Goal: Task Accomplishment & Management: Complete application form

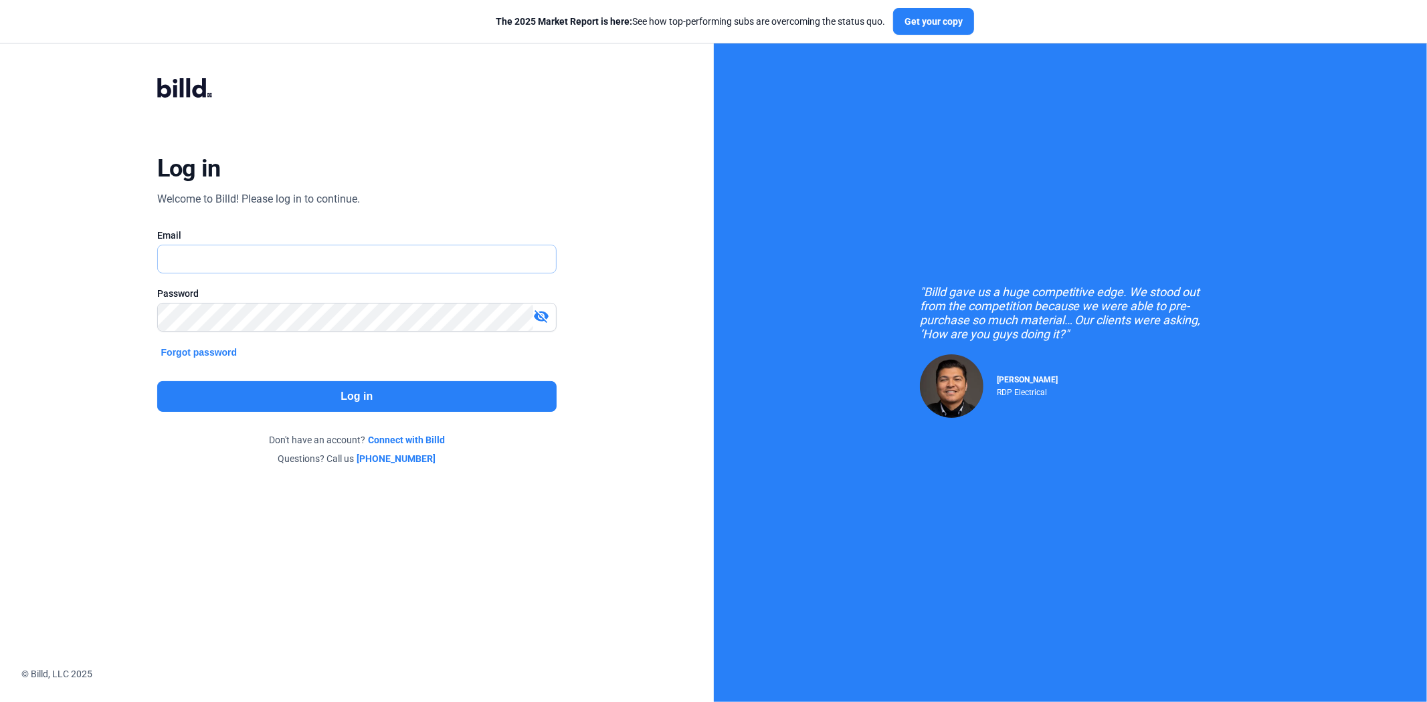
type input "[EMAIL_ADDRESS][DOMAIN_NAME]"
click at [239, 383] on button "Log in" at bounding box center [356, 396] width 399 height 31
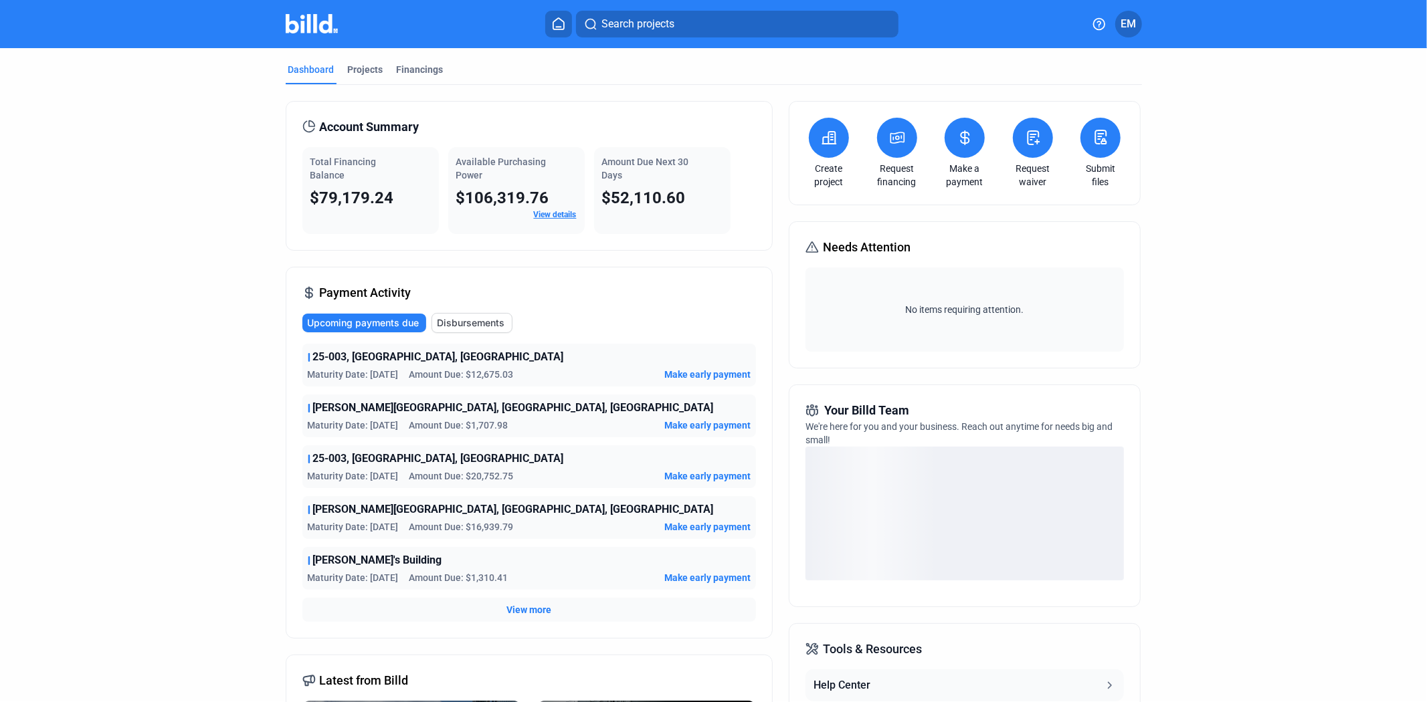
click at [365, 85] on div "Account Summary Total Financing Balance $79,179.24 Available Purchasing Power $…" at bounding box center [714, 488] width 856 height 806
click at [365, 68] on div "Projects" at bounding box center [365, 69] width 35 height 13
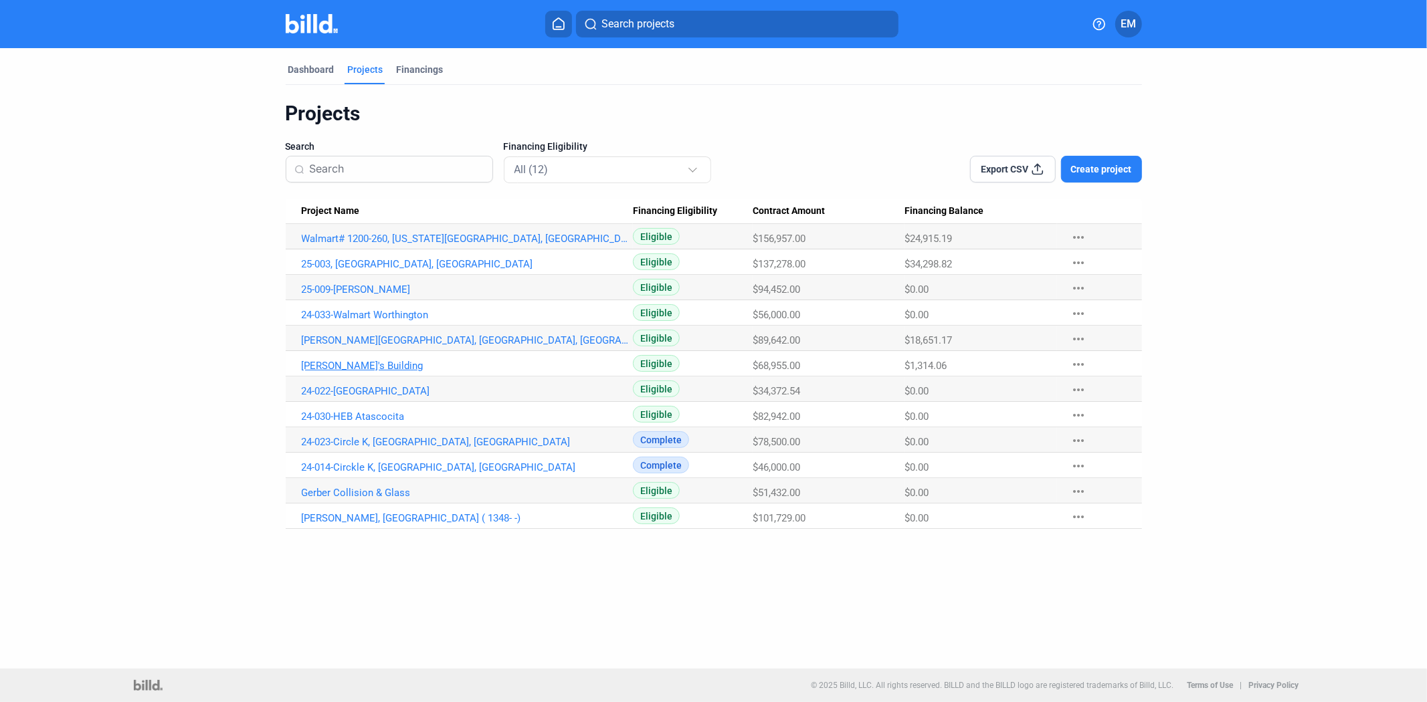
click at [360, 363] on link "[PERSON_NAME]'s Building" at bounding box center [468, 366] width 332 height 12
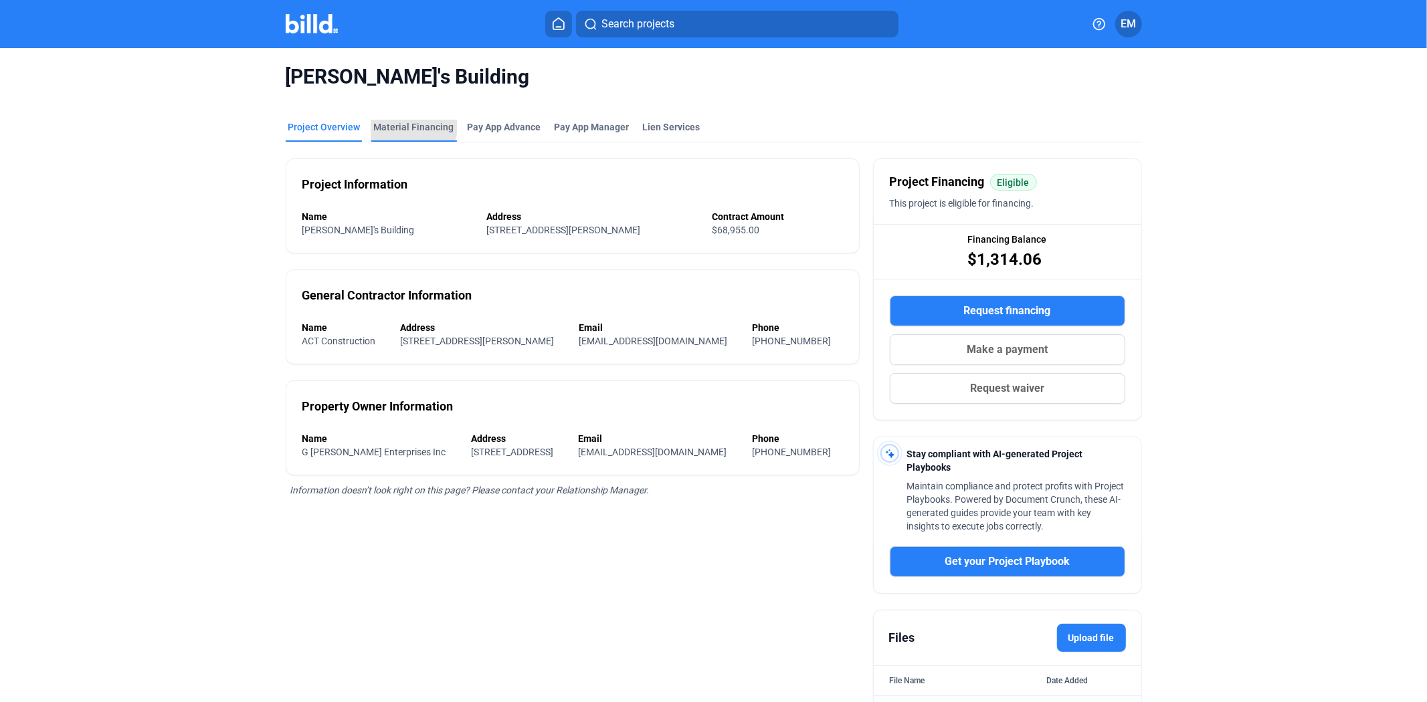
click at [398, 122] on div "Material Financing" at bounding box center [414, 126] width 80 height 13
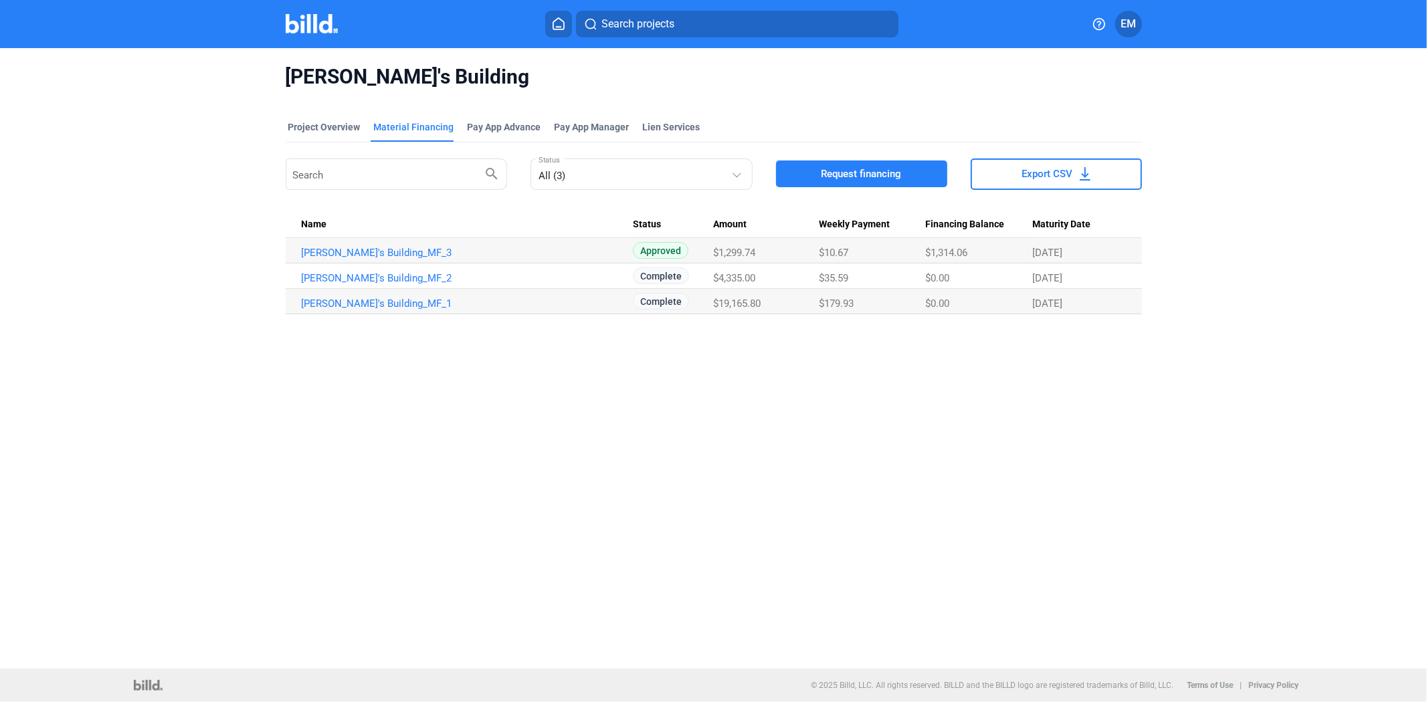
drag, startPoint x: 465, startPoint y: 77, endPoint x: 255, endPoint y: 70, distance: 209.5
click at [255, 70] on div "[PERSON_NAME]'s Building Project Overview Material Financing Pay App Advance Pa…" at bounding box center [713, 189] width 1198 height 282
copy span "[PERSON_NAME]'s Building"
click at [320, 122] on div "Project Overview" at bounding box center [324, 126] width 72 height 13
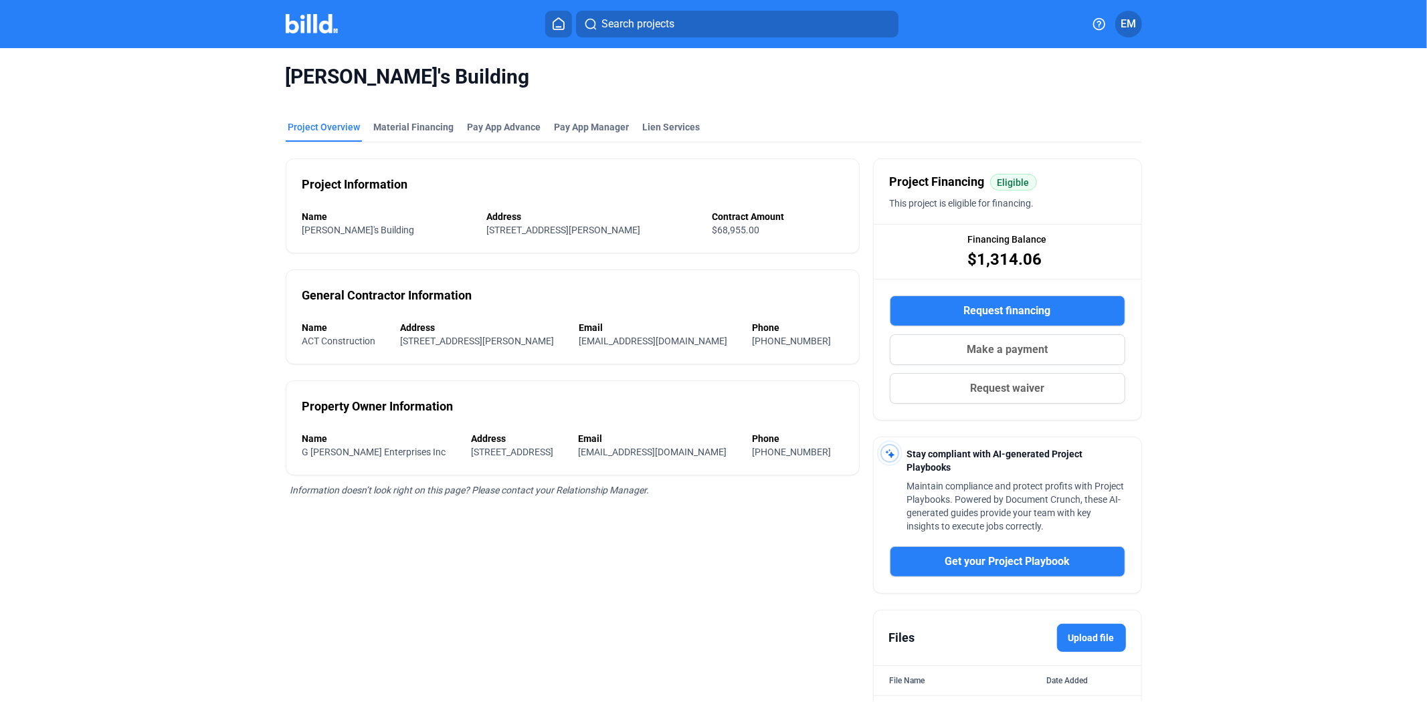
drag, startPoint x: 611, startPoint y: 230, endPoint x: 455, endPoint y: 233, distance: 155.9
click at [486, 233] on div "[STREET_ADDRESS][PERSON_NAME]" at bounding box center [581, 229] width 191 height 13
copy span "[STREET_ADDRESS][PERSON_NAME]"
click at [992, 391] on span "Request waiver" at bounding box center [1007, 389] width 74 height 16
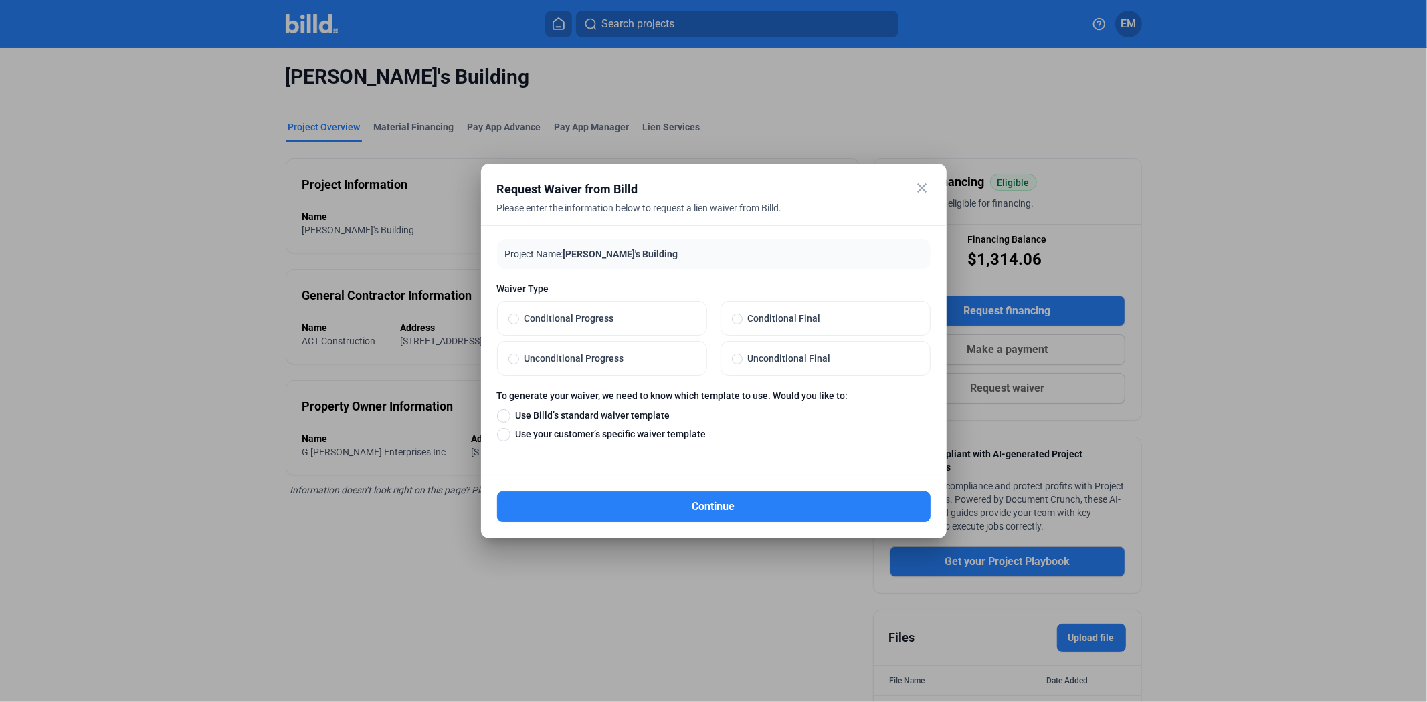
click at [533, 356] on span "Unconditional Progress" at bounding box center [607, 358] width 177 height 13
click at [519, 356] on input "Unconditional Progress" at bounding box center [513, 358] width 11 height 12
radio input "true"
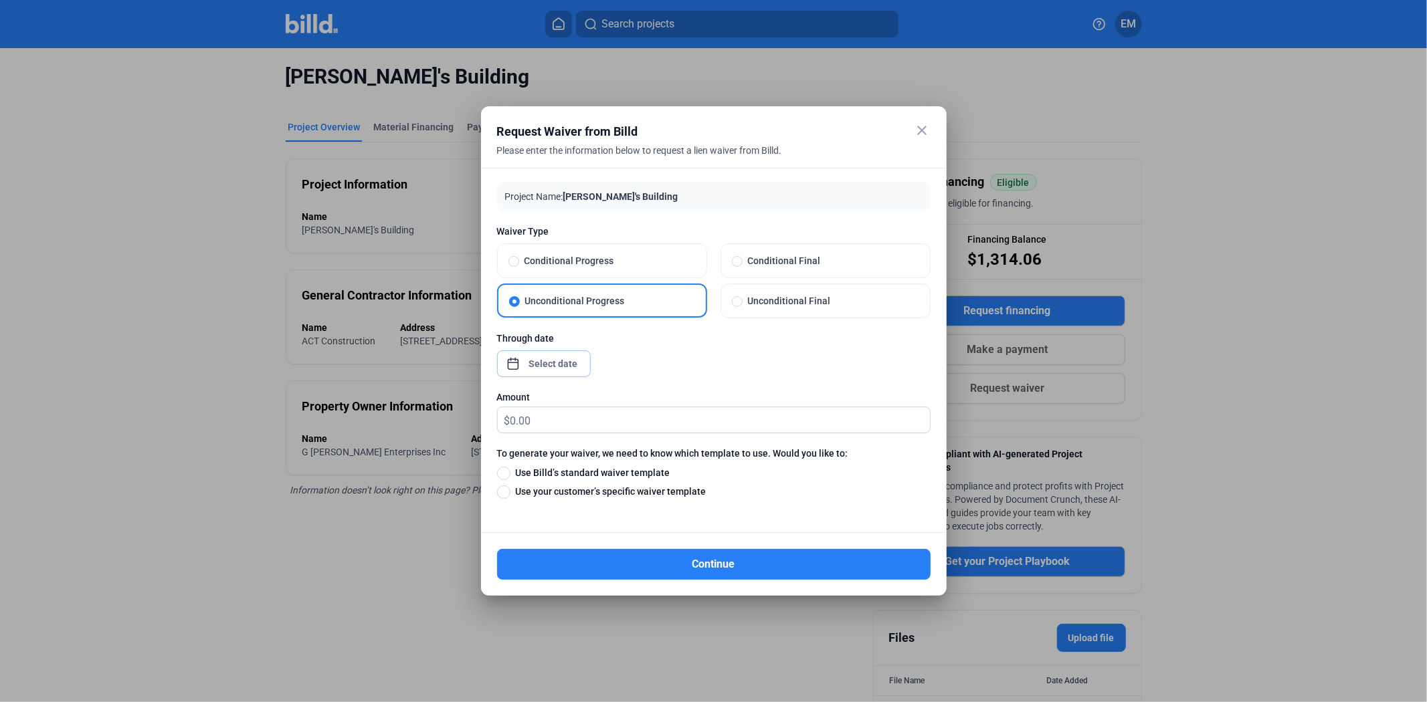
click at [551, 370] on div "close Request Waiver from Billd Please enter the information below to request a…" at bounding box center [713, 351] width 1427 height 702
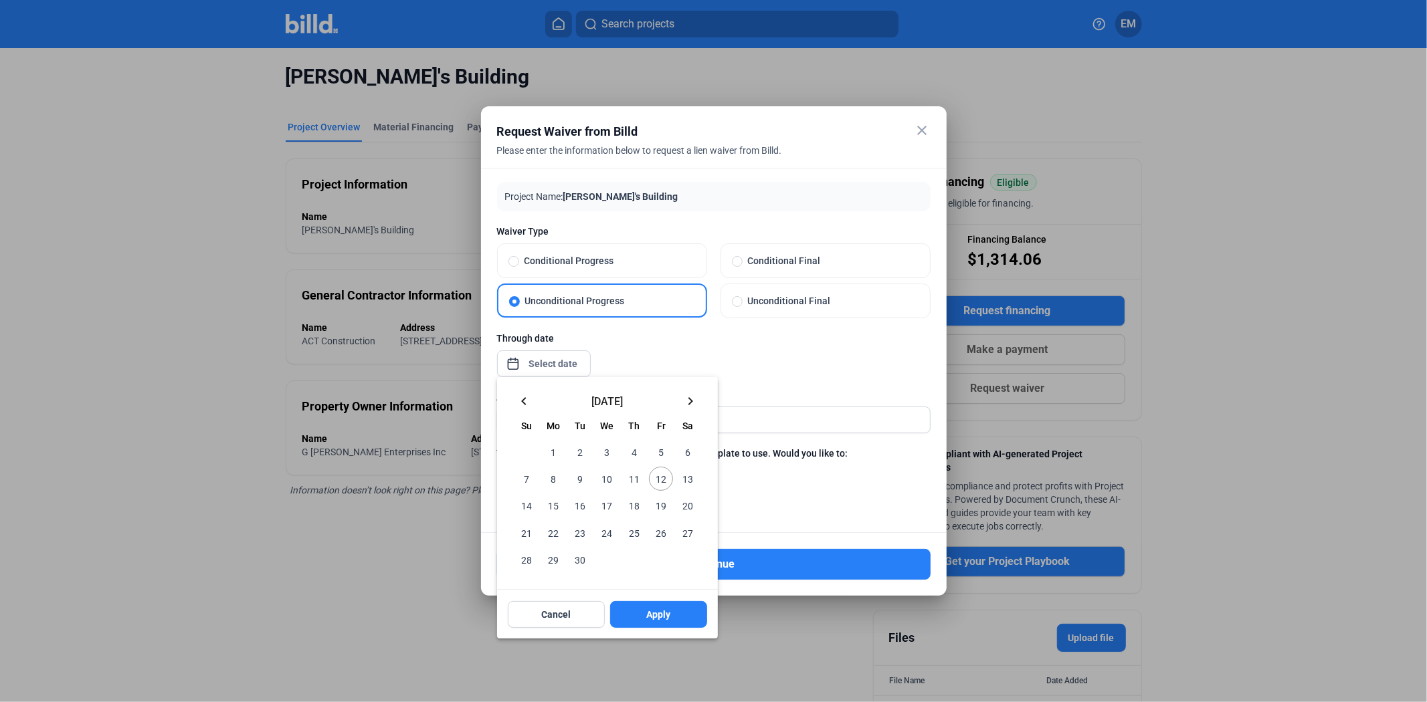
click at [530, 405] on mat-icon "keyboard_arrow_left" at bounding box center [524, 401] width 16 height 16
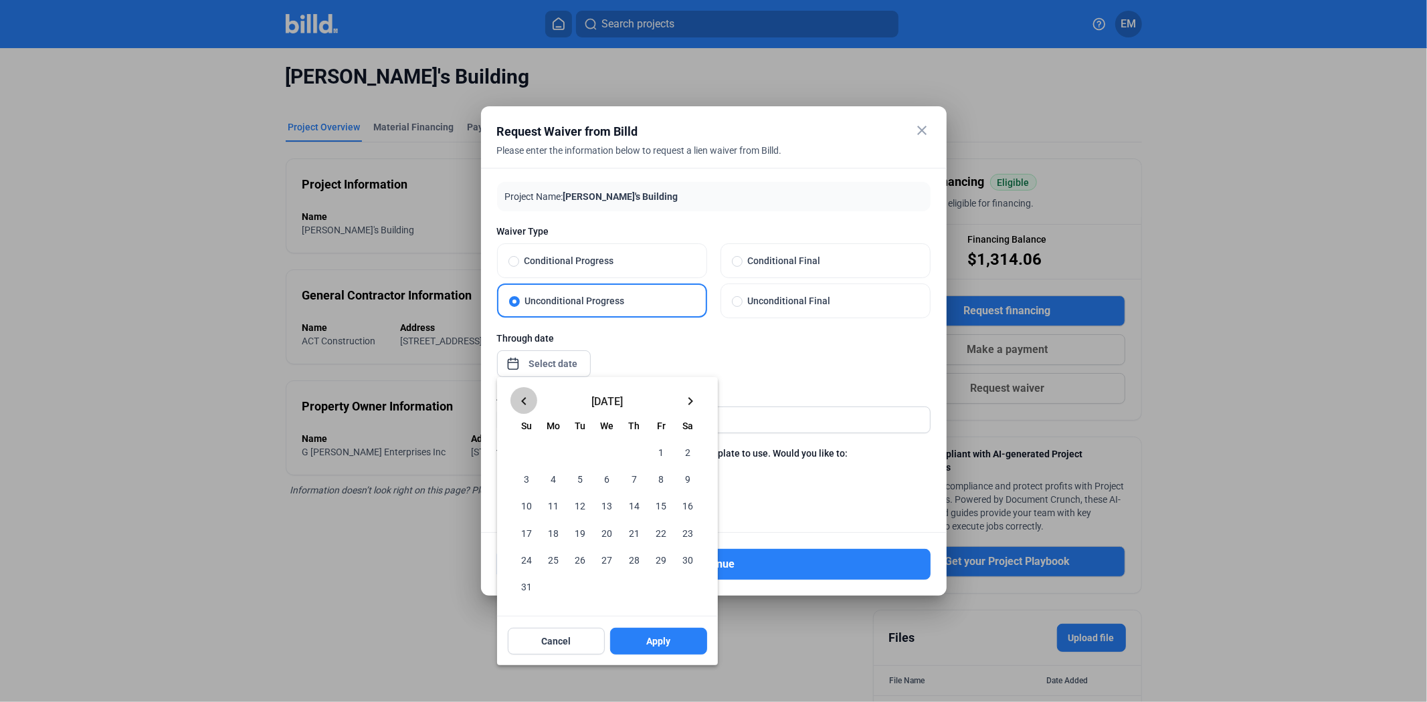
click at [530, 405] on mat-icon "keyboard_arrow_left" at bounding box center [524, 401] width 16 height 16
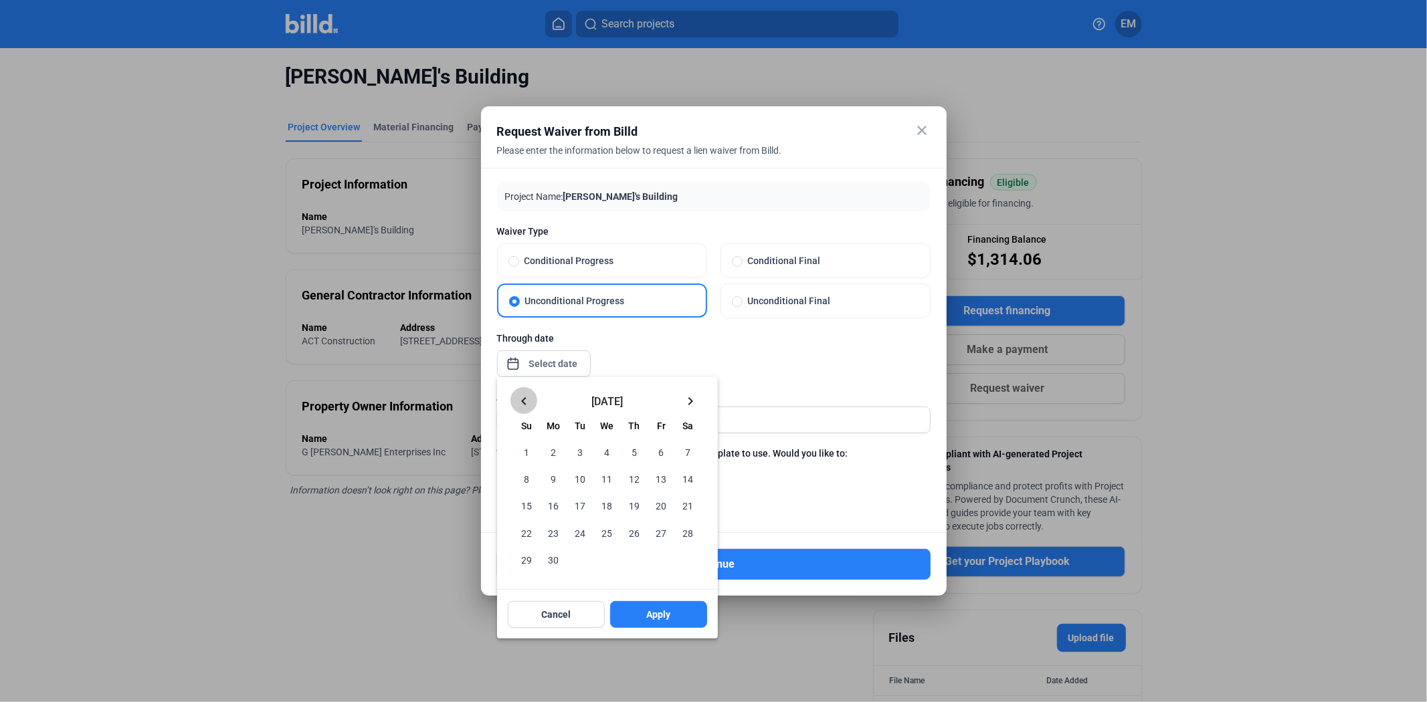
click at [530, 405] on mat-icon "keyboard_arrow_left" at bounding box center [524, 401] width 16 height 16
click at [525, 398] on mat-icon "keyboard_arrow_left" at bounding box center [524, 401] width 16 height 16
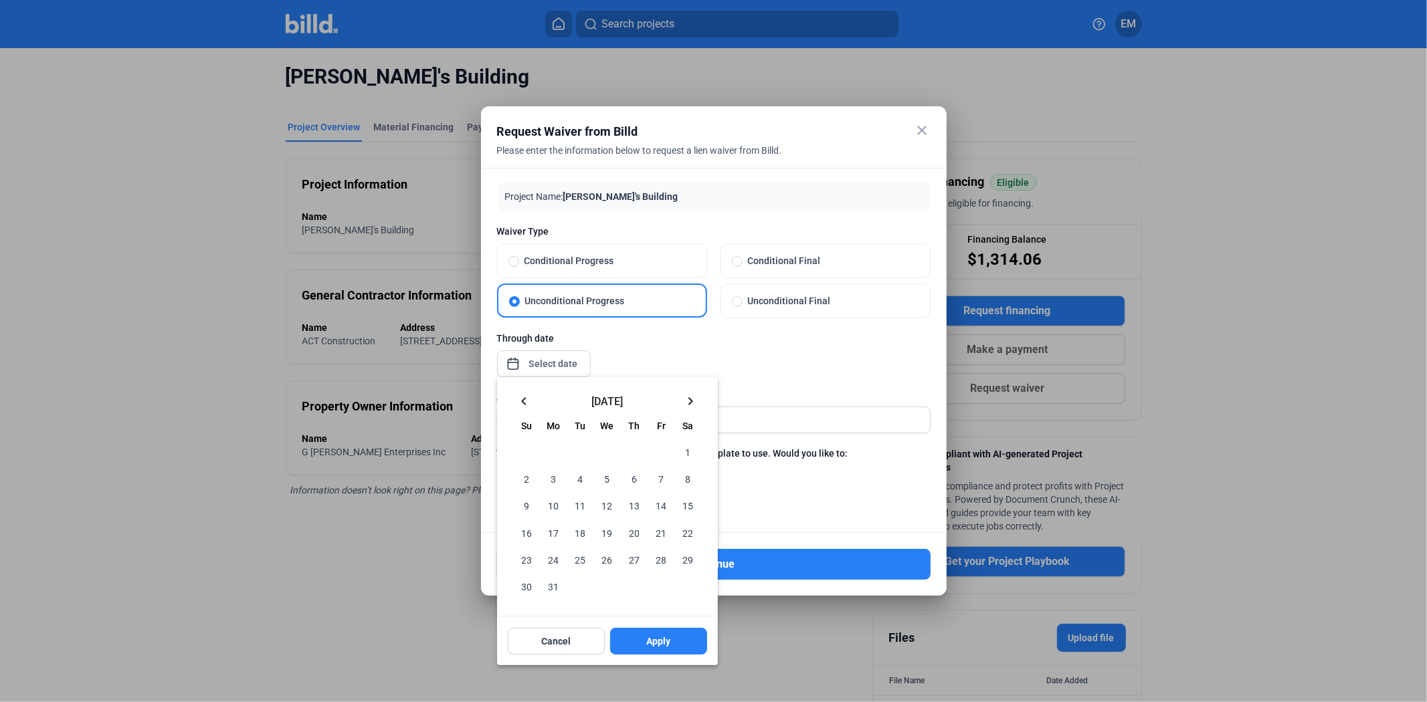
click at [546, 589] on span "31" at bounding box center [553, 586] width 24 height 24
click at [637, 639] on button "Apply" at bounding box center [658, 641] width 97 height 27
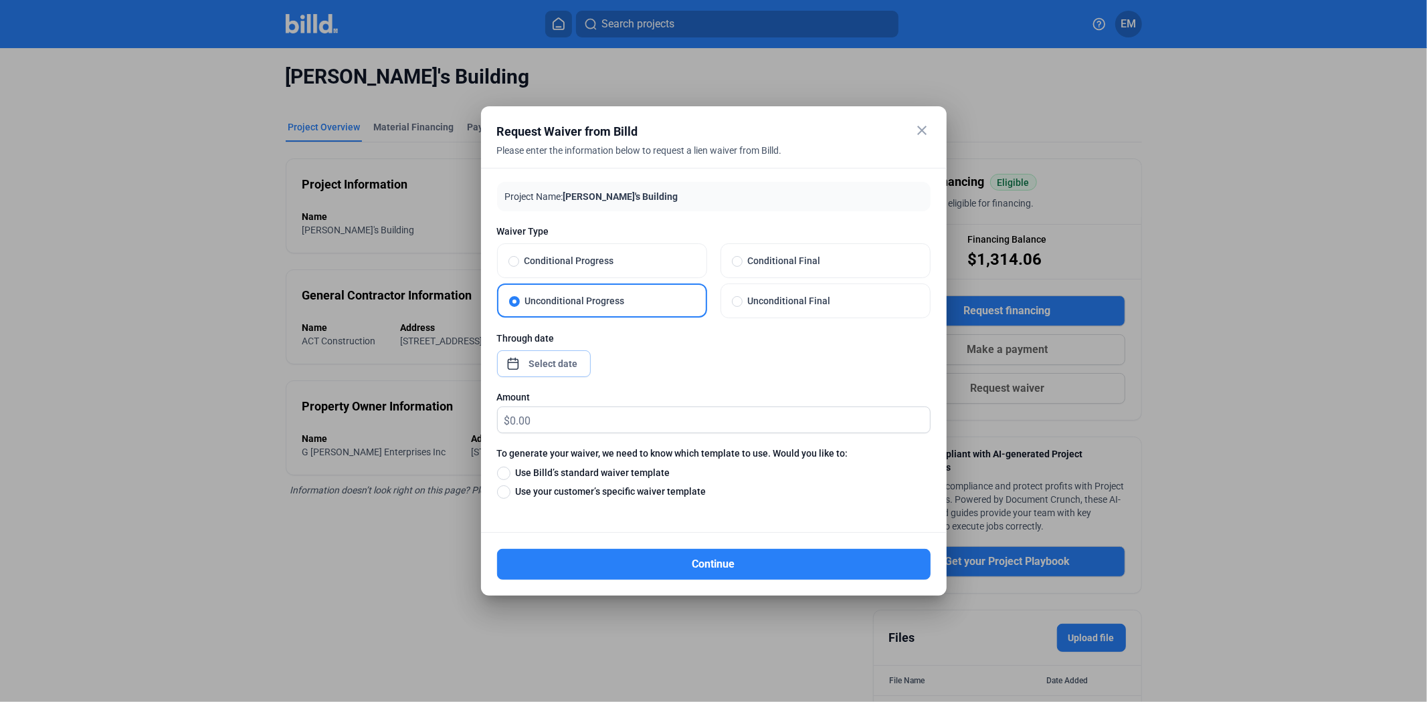
type input "[DATE]"
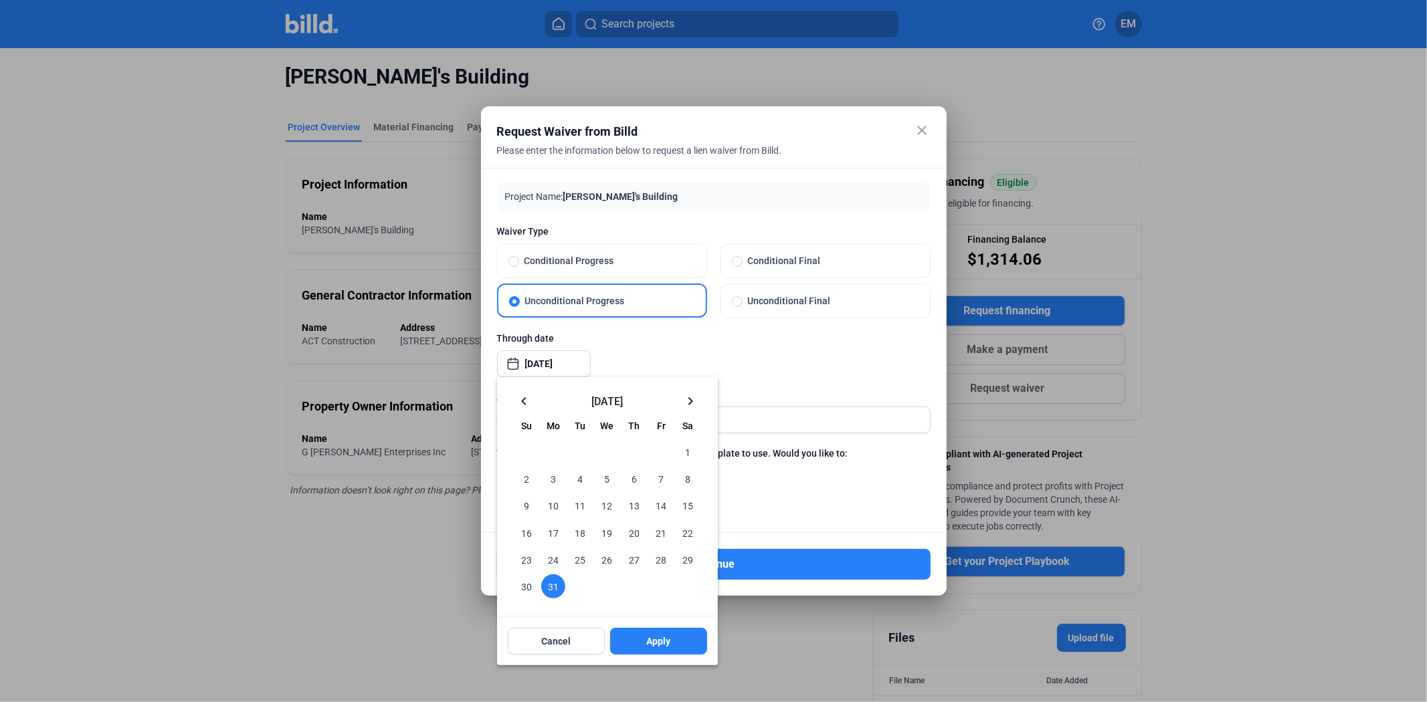
click at [613, 352] on div at bounding box center [713, 351] width 1427 height 702
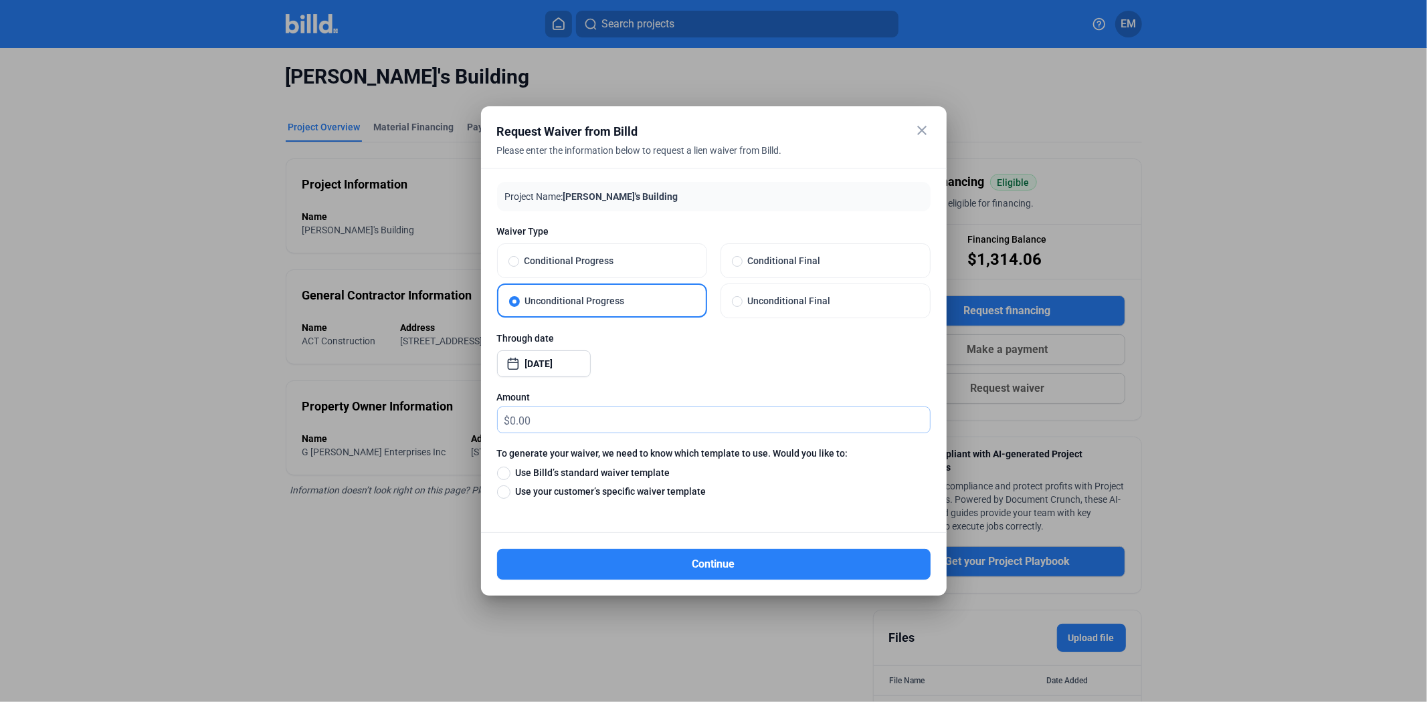
click at [573, 425] on input "text" at bounding box center [719, 420] width 419 height 26
click at [258, 427] on div at bounding box center [713, 351] width 1427 height 702
click at [646, 423] on input "text" at bounding box center [719, 420] width 419 height 26
click at [425, 459] on div at bounding box center [713, 351] width 1427 height 702
click at [583, 476] on span "Use Billd’s standard waiver template" at bounding box center [590, 472] width 160 height 13
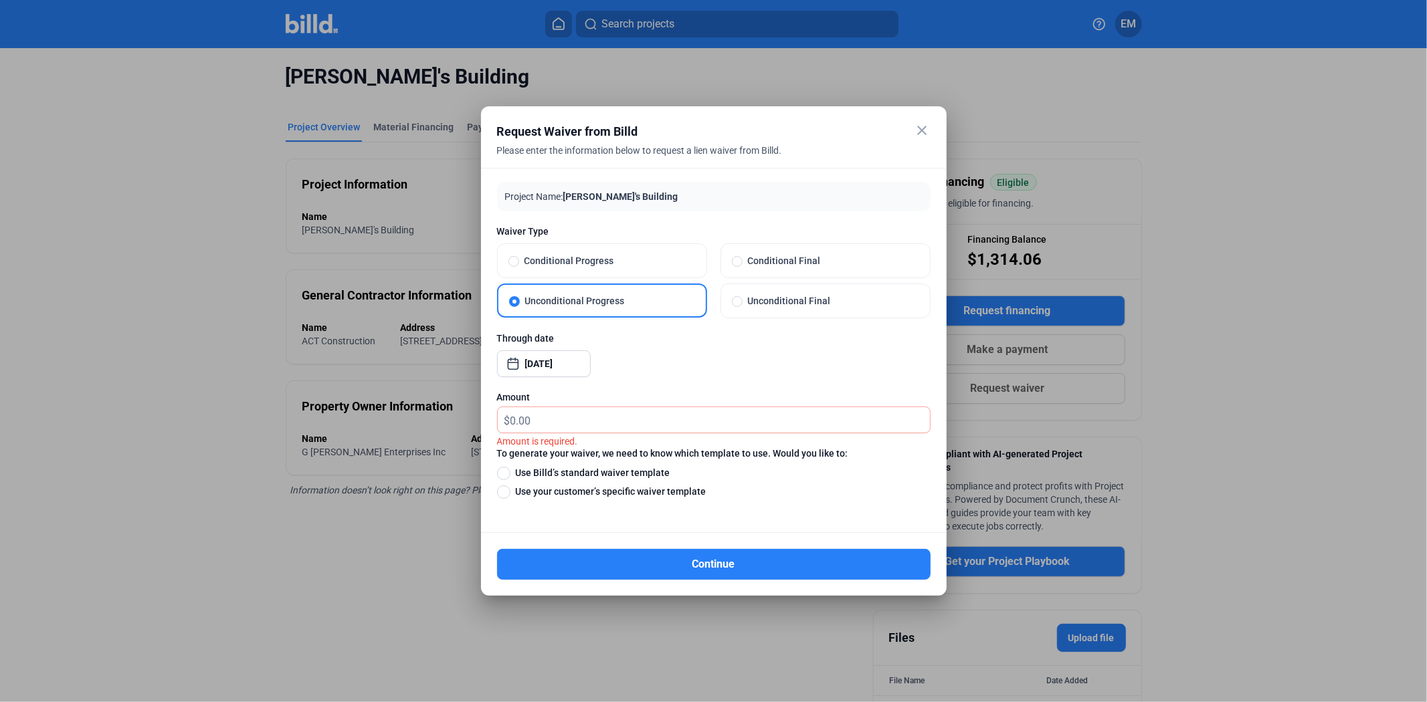
click at [510, 476] on input "Use Billd’s standard waiver template" at bounding box center [503, 472] width 13 height 15
radio input "true"
click at [554, 412] on input "text" at bounding box center [719, 420] width 419 height 26
type input "0.00"
click at [788, 483] on mat-radio-group "Use Billd’s standard waiver template Use your customer’s specific waiver templa…" at bounding box center [713, 481] width 433 height 33
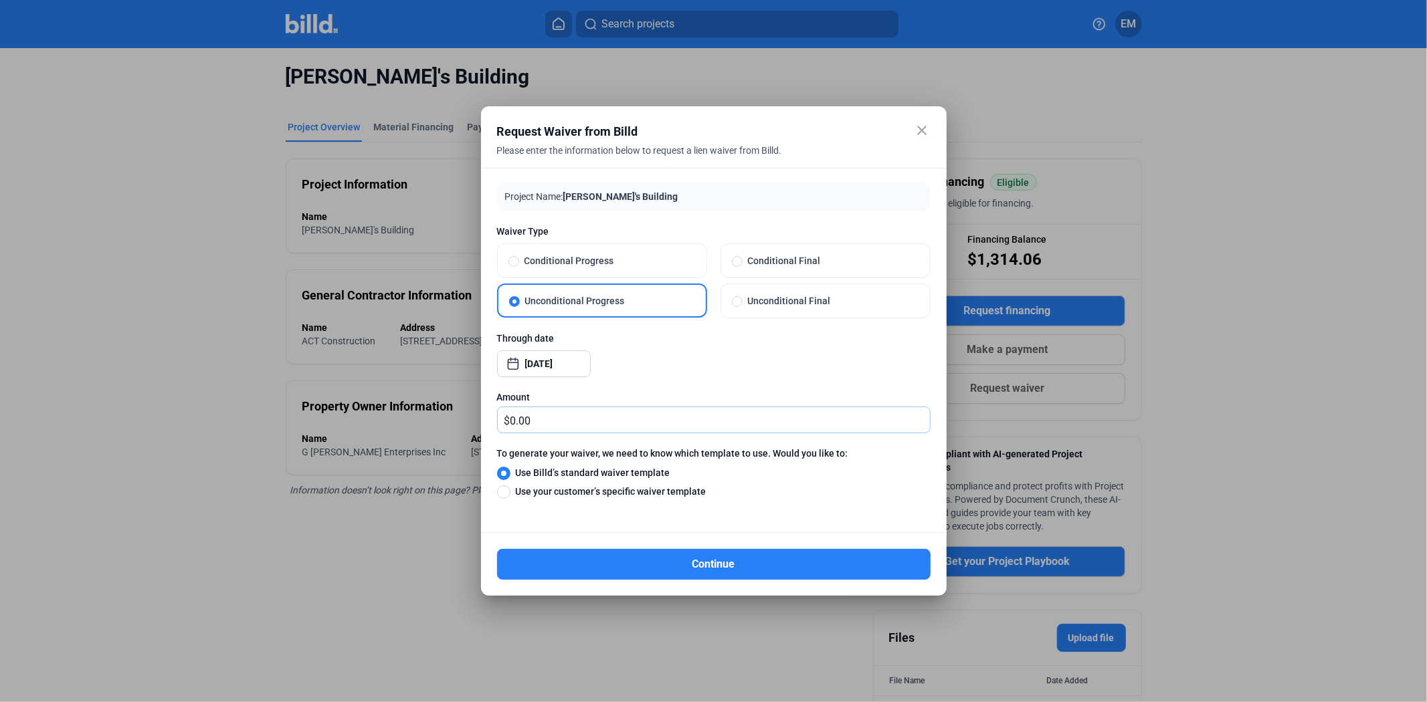
drag, startPoint x: 581, startPoint y: 424, endPoint x: 484, endPoint y: 415, distance: 97.4
click at [484, 415] on div "Project Name: [PERSON_NAME]'s Building Waiver Type Conditional Progress Conditi…" at bounding box center [713, 351] width 465 height 366
click at [634, 391] on div "Amount" at bounding box center [713, 397] width 433 height 13
click at [548, 427] on input "0.00" at bounding box center [719, 420] width 419 height 26
click at [920, 124] on mat-icon "close" at bounding box center [922, 130] width 16 height 16
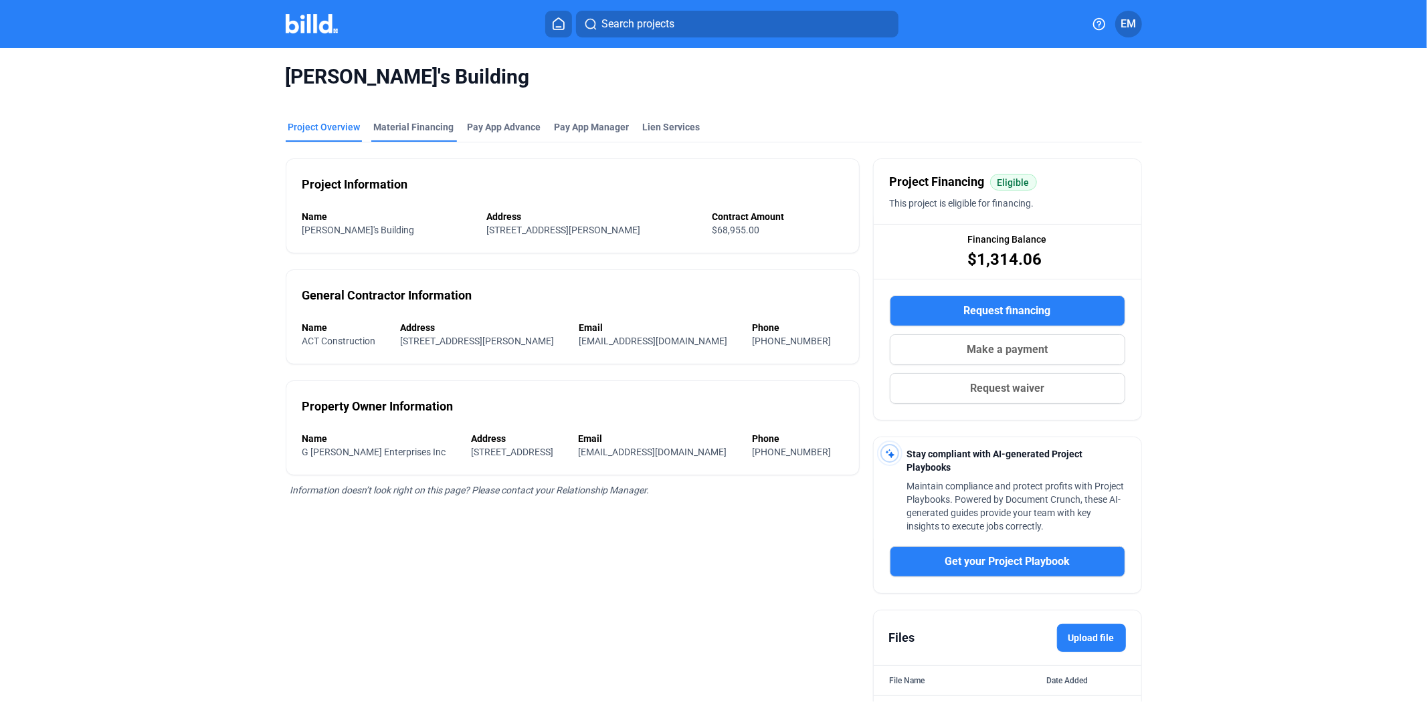
click at [389, 120] on div "Material Financing" at bounding box center [414, 126] width 80 height 13
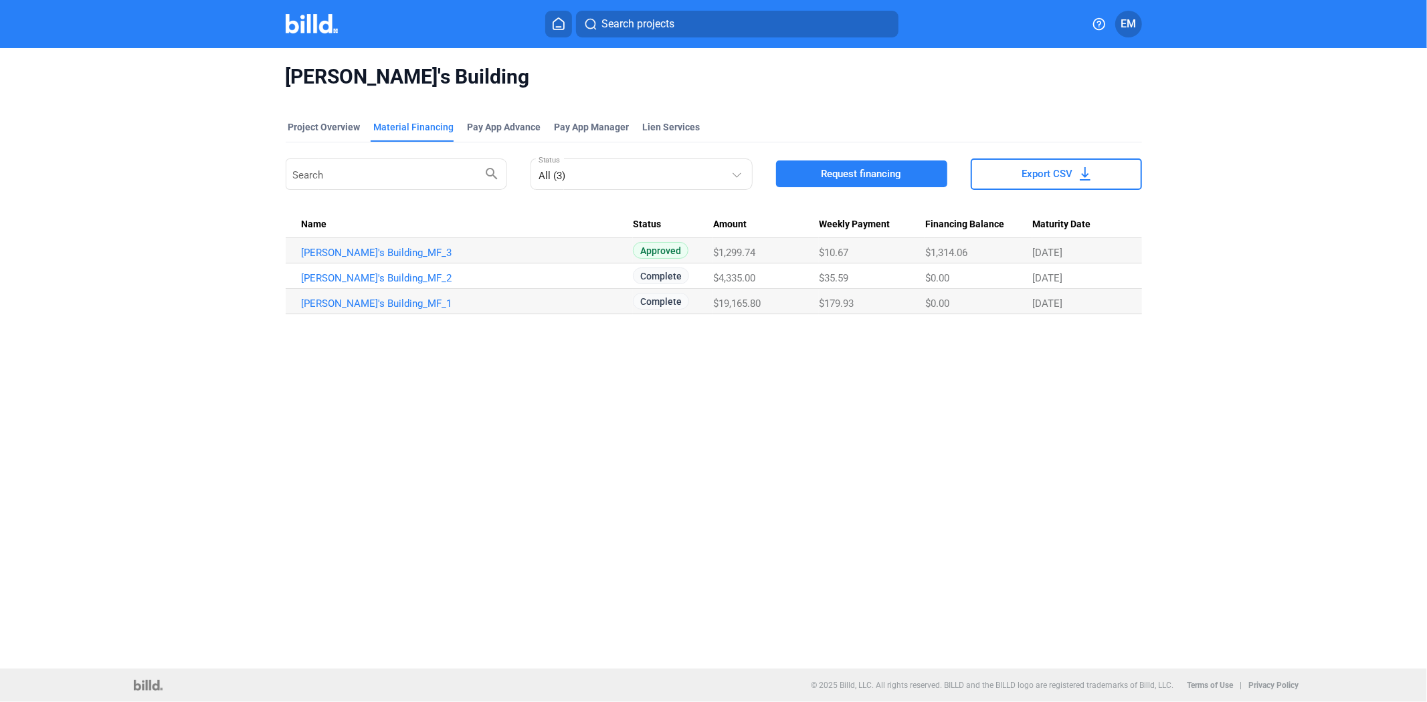
drag, startPoint x: 718, startPoint y: 303, endPoint x: 797, endPoint y: 306, distance: 79.0
click at [797, 306] on div "$19,165.80" at bounding box center [766, 304] width 106 height 12
click at [790, 302] on div "$19,165.80" at bounding box center [766, 304] width 106 height 12
click at [330, 308] on link "[PERSON_NAME]'s Building_MF_1" at bounding box center [468, 304] width 332 height 12
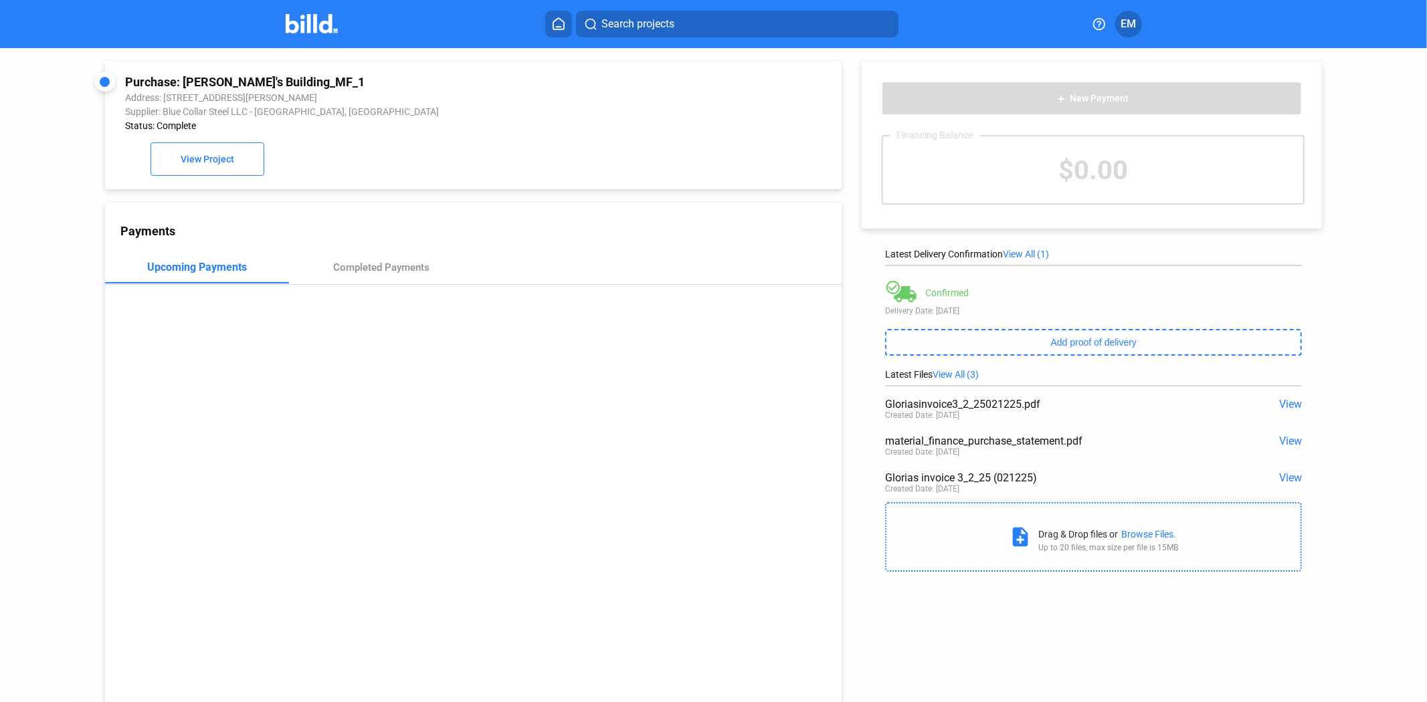
click at [328, 244] on div "Payments Upcoming Payments Completed Payments" at bounding box center [473, 460] width 737 height 515
click at [352, 263] on div "Completed Payments" at bounding box center [381, 267] width 96 height 12
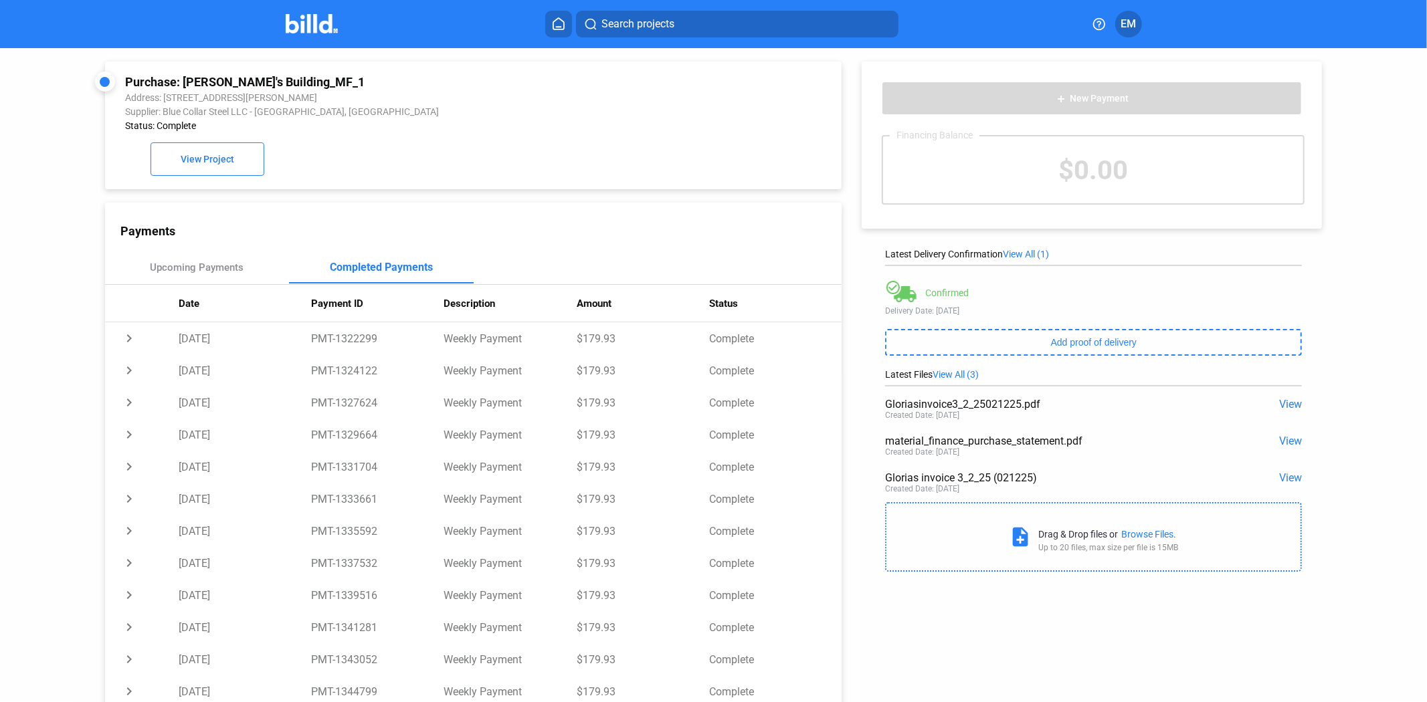
click at [104, 86] on div at bounding box center [105, 82] width 10 height 10
click at [154, 86] on div "Purchase: [PERSON_NAME]'s Building_MF_1" at bounding box center [403, 82] width 557 height 14
click at [183, 152] on button "View Project" at bounding box center [207, 158] width 114 height 33
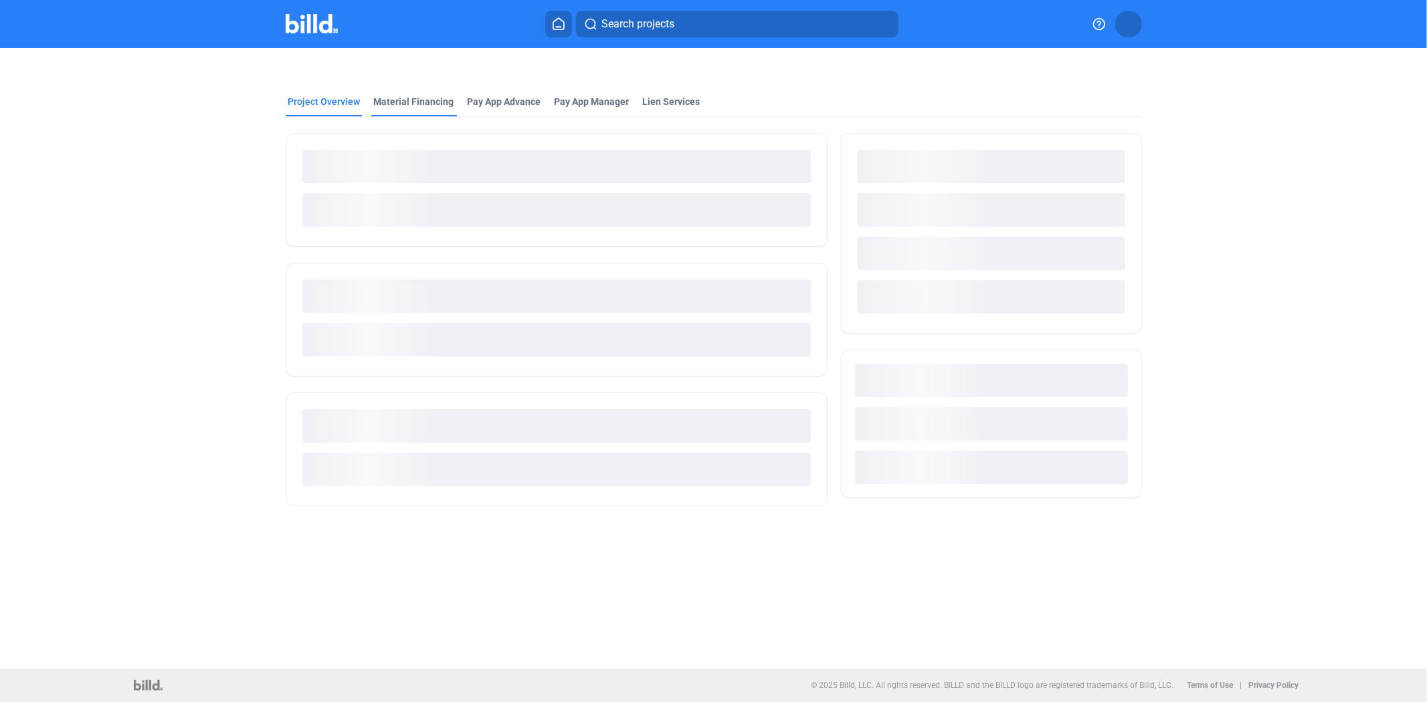
click at [403, 101] on div "Material Financing" at bounding box center [414, 101] width 80 height 13
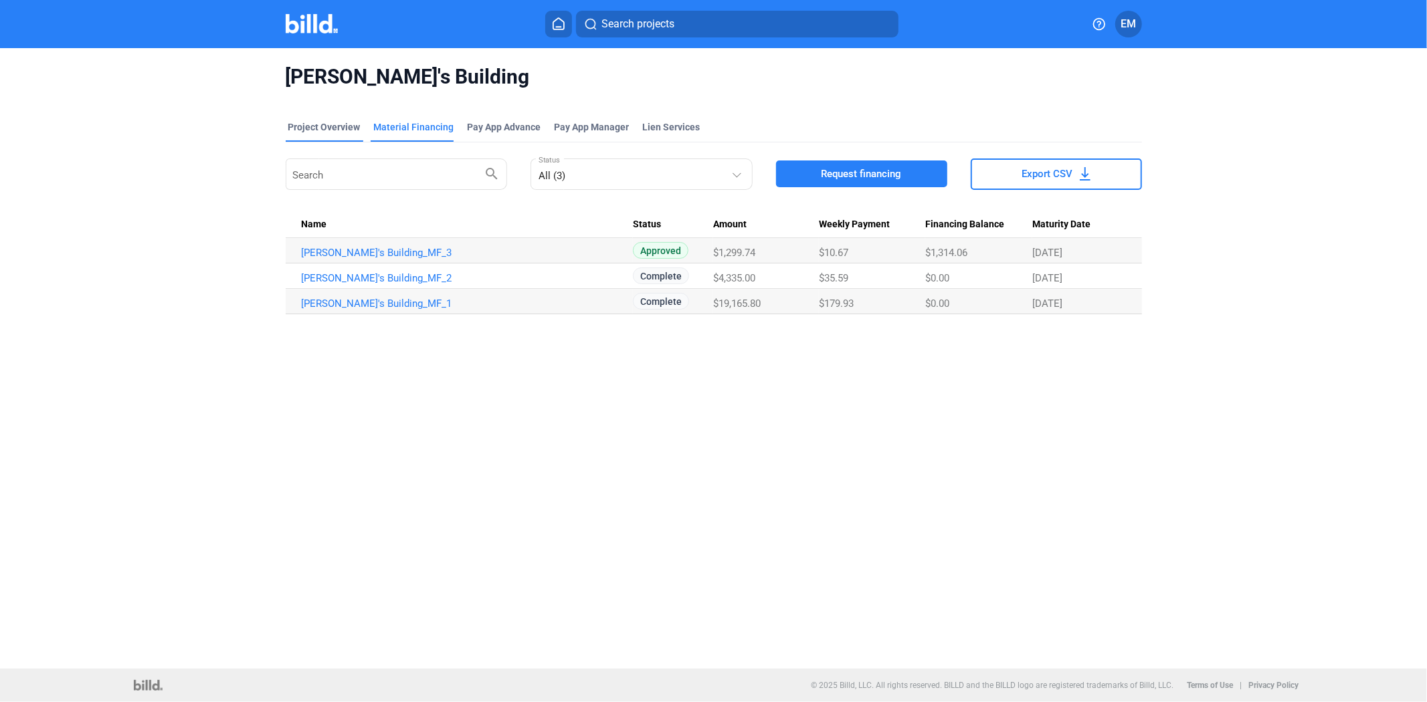
click at [348, 127] on div "Project Overview" at bounding box center [324, 126] width 72 height 13
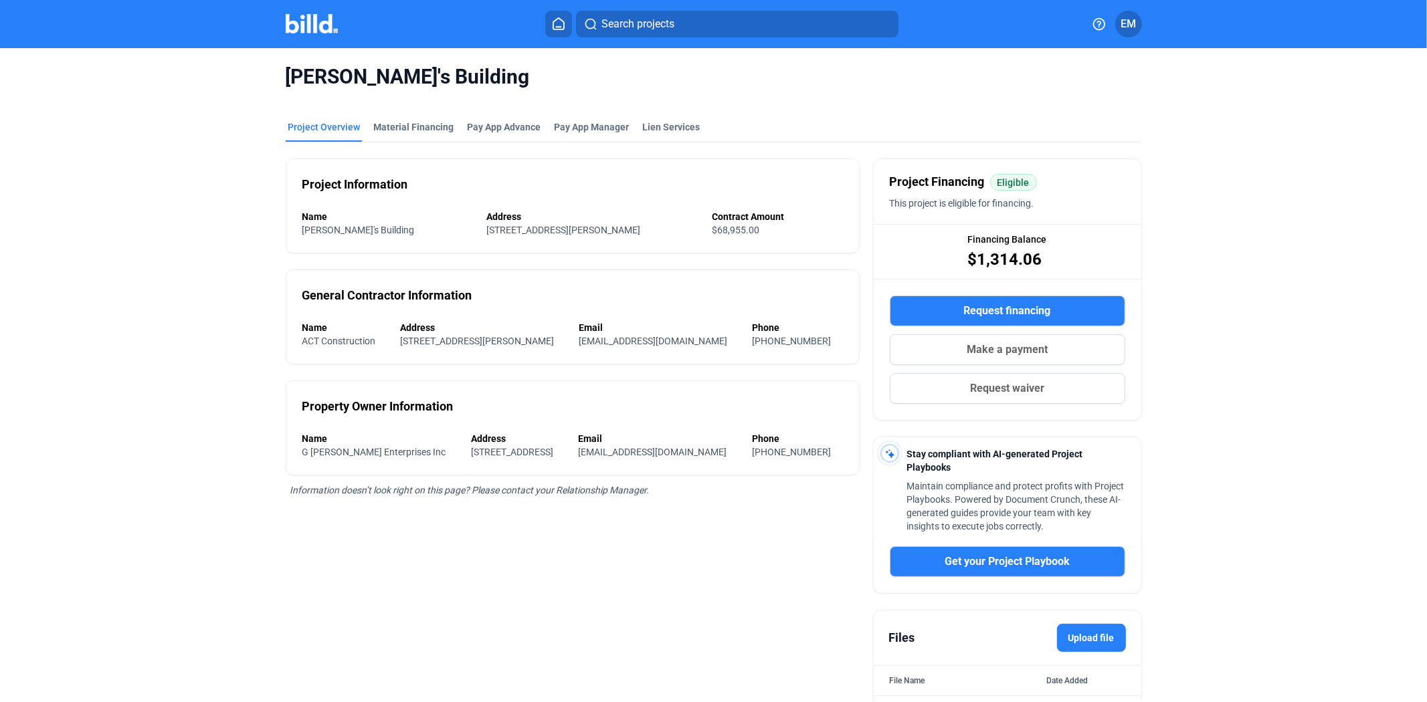
click at [971, 390] on span "Request waiver" at bounding box center [1007, 389] width 74 height 16
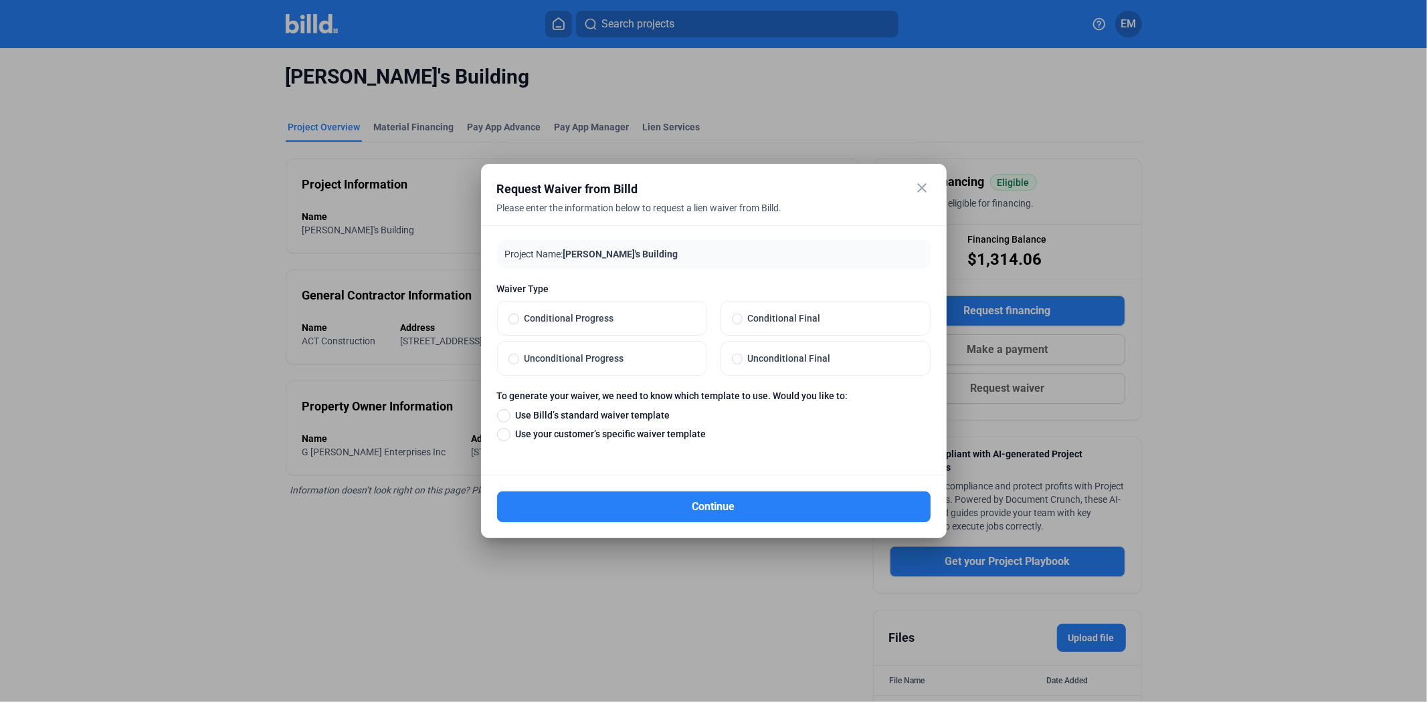
click at [525, 356] on span "Unconditional Progress" at bounding box center [607, 358] width 177 height 13
click at [519, 356] on input "Unconditional Progress" at bounding box center [513, 358] width 11 height 12
radio input "true"
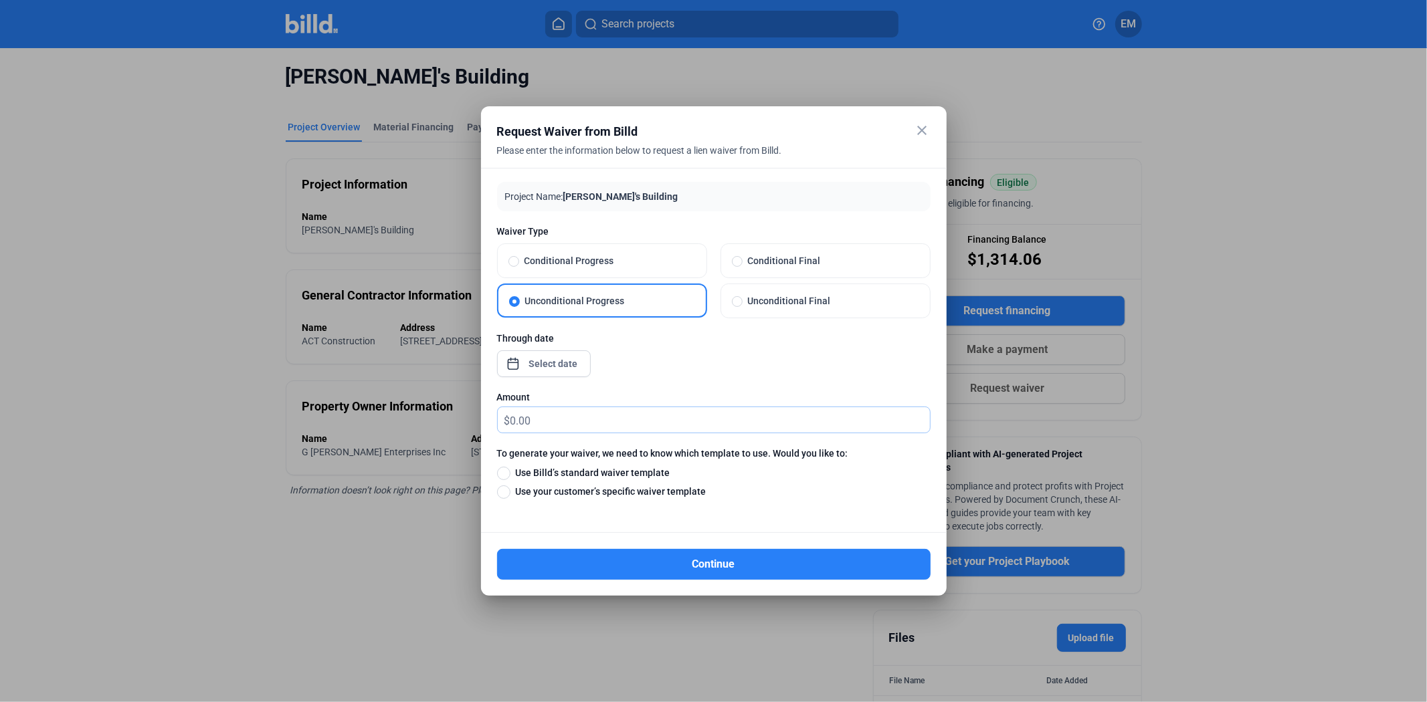
click at [516, 425] on input "text" at bounding box center [719, 420] width 419 height 26
type input "0.00"
click at [527, 356] on div "close Request Waiver from Billd Please enter the information below to request a…" at bounding box center [713, 351] width 1427 height 702
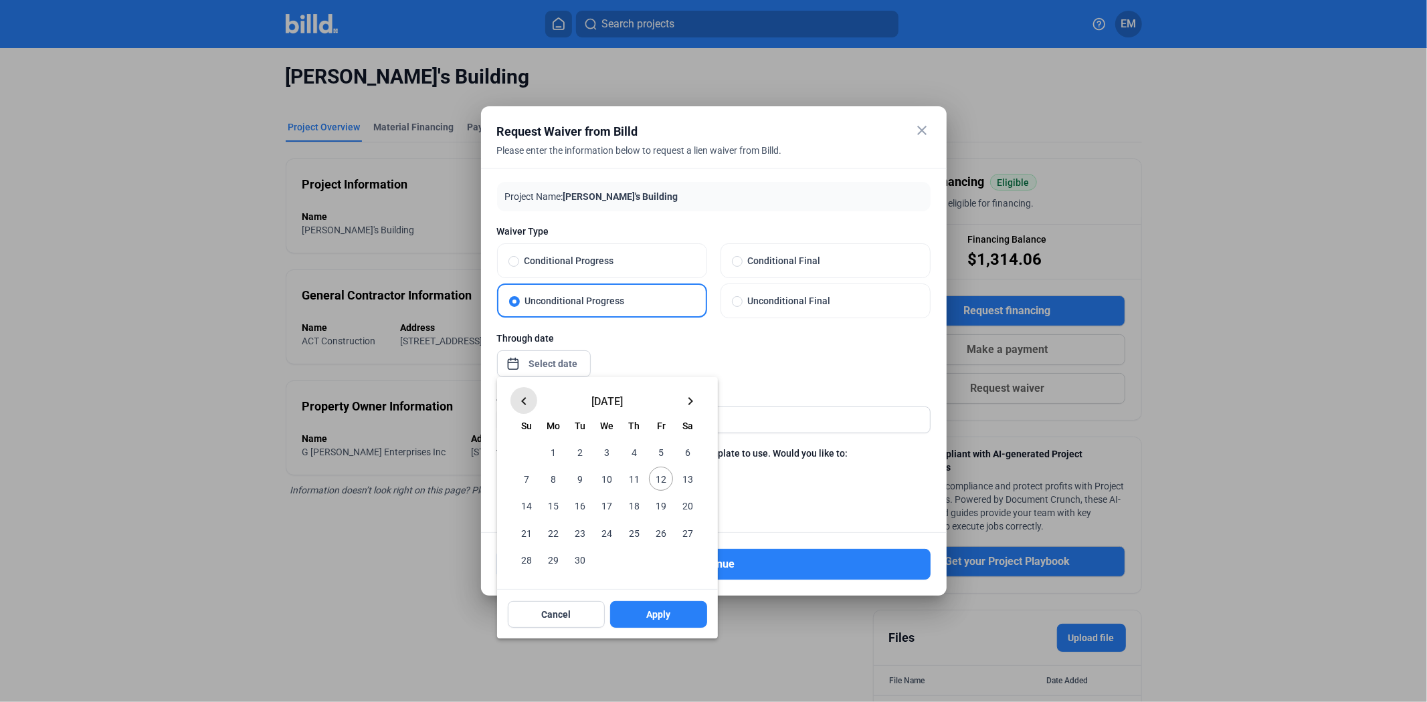
click at [529, 402] on mat-icon "keyboard_arrow_left" at bounding box center [524, 401] width 16 height 16
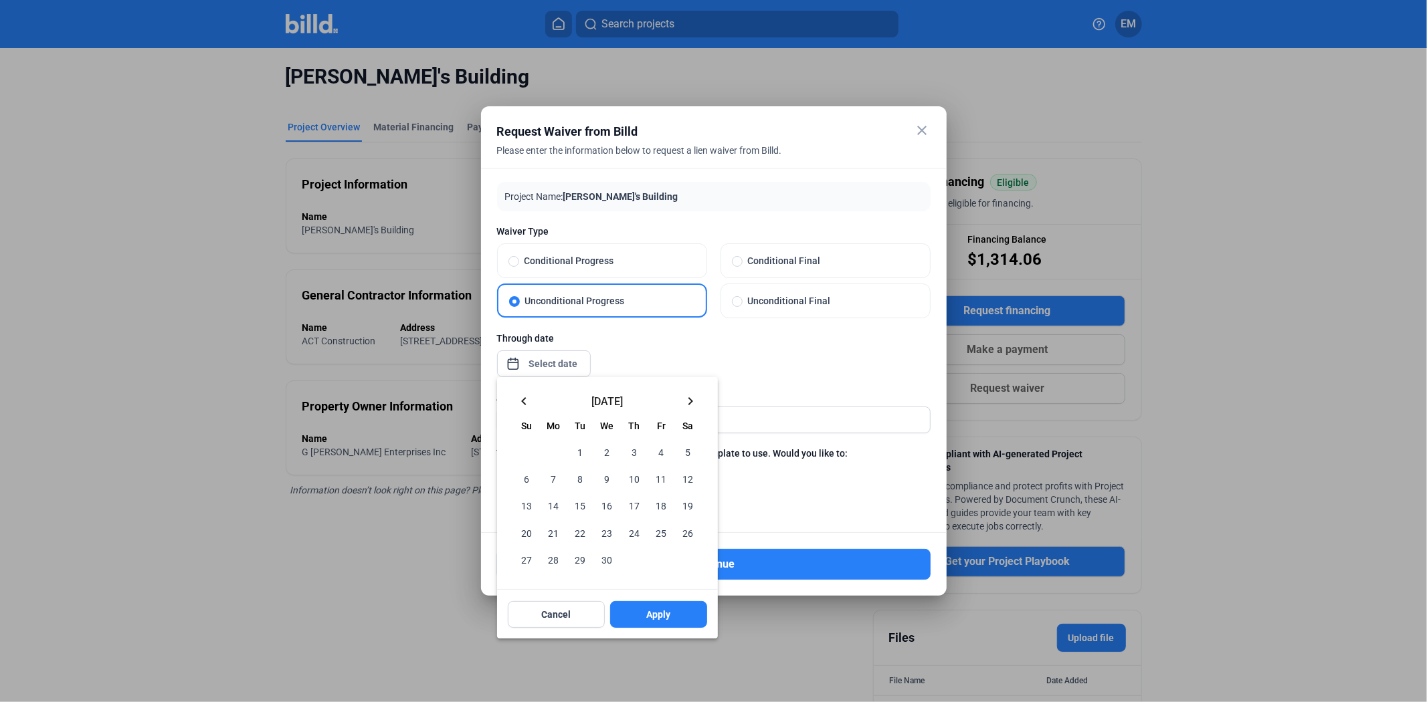
click at [529, 402] on mat-icon "keyboard_arrow_left" at bounding box center [524, 401] width 16 height 16
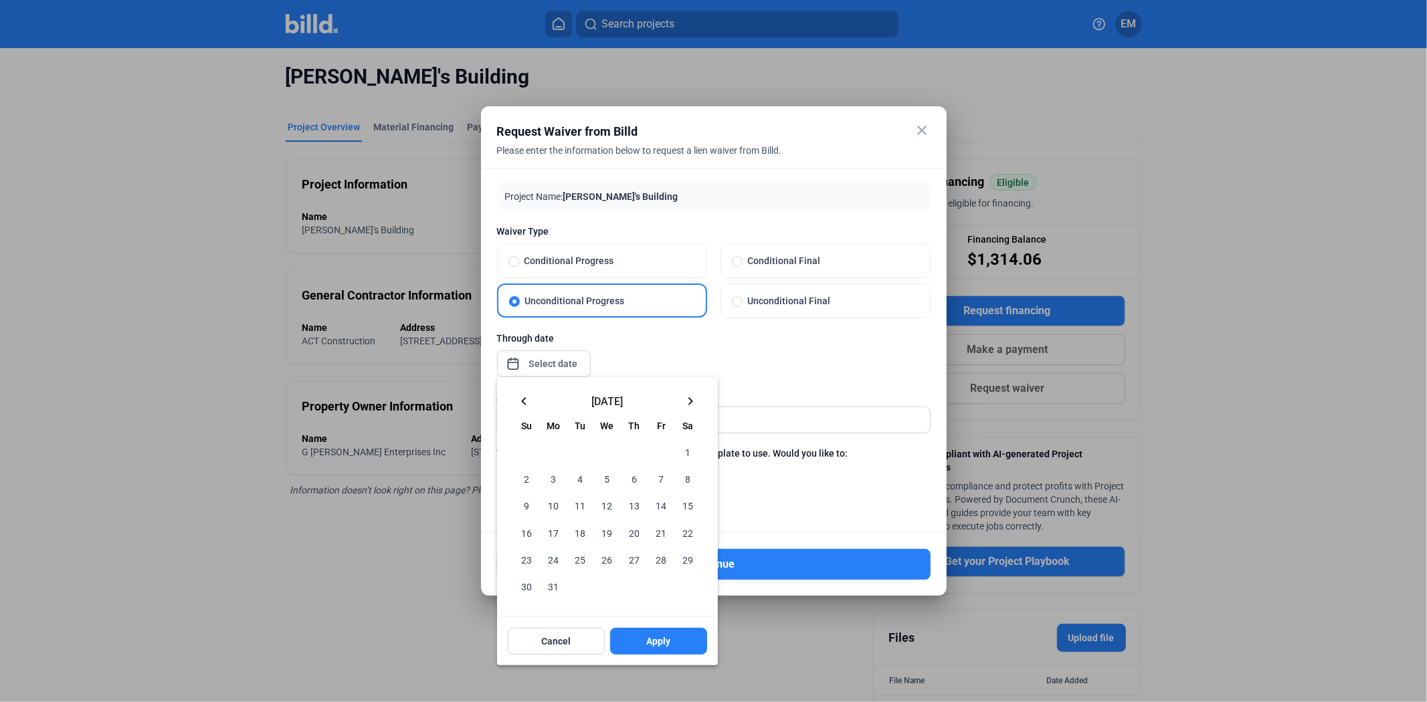
click at [557, 596] on span "31" at bounding box center [553, 586] width 24 height 24
click at [661, 653] on button "Apply" at bounding box center [658, 641] width 97 height 27
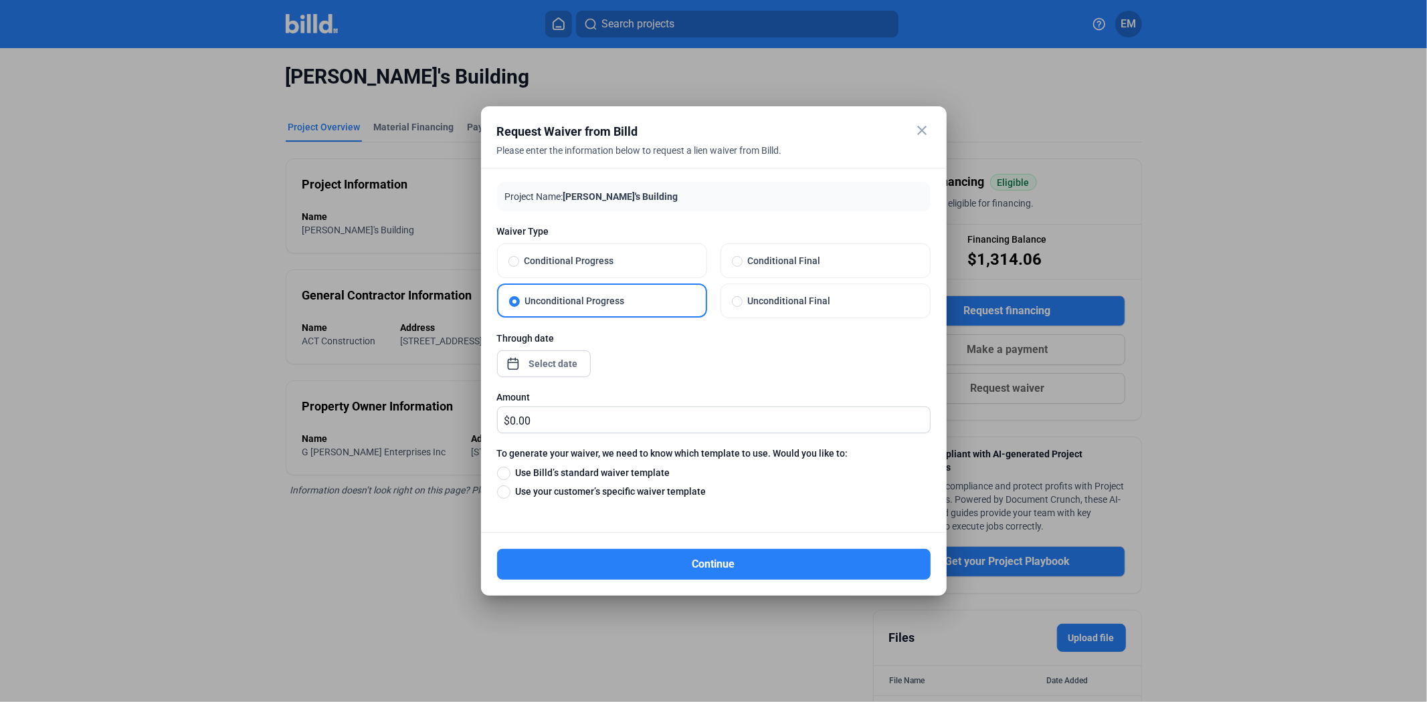
click at [570, 478] on span "Use Billd’s standard waiver template" at bounding box center [590, 472] width 160 height 13
click at [510, 478] on input "Use Billd’s standard waiver template" at bounding box center [503, 472] width 13 height 15
radio input "true"
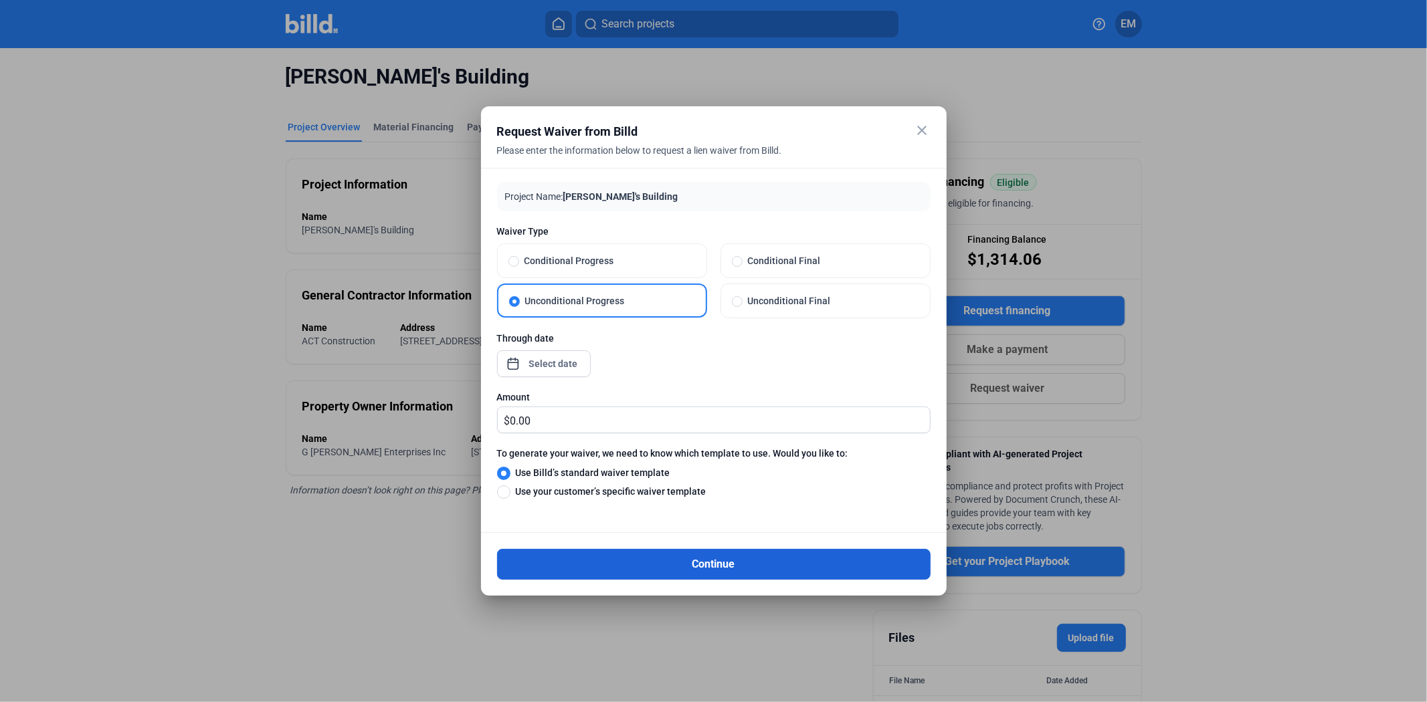
click at [607, 560] on button "Continue" at bounding box center [713, 564] width 433 height 31
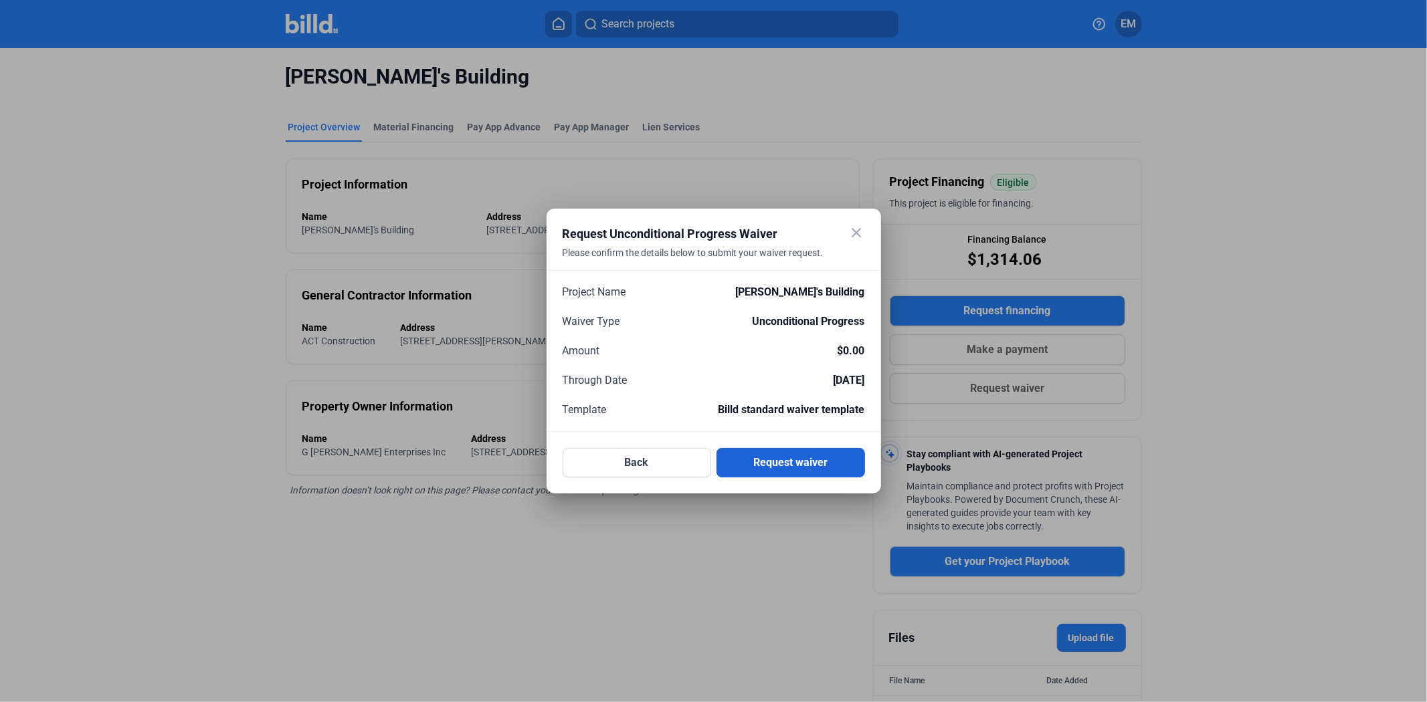
click at [825, 469] on button "Request waiver" at bounding box center [790, 462] width 148 height 29
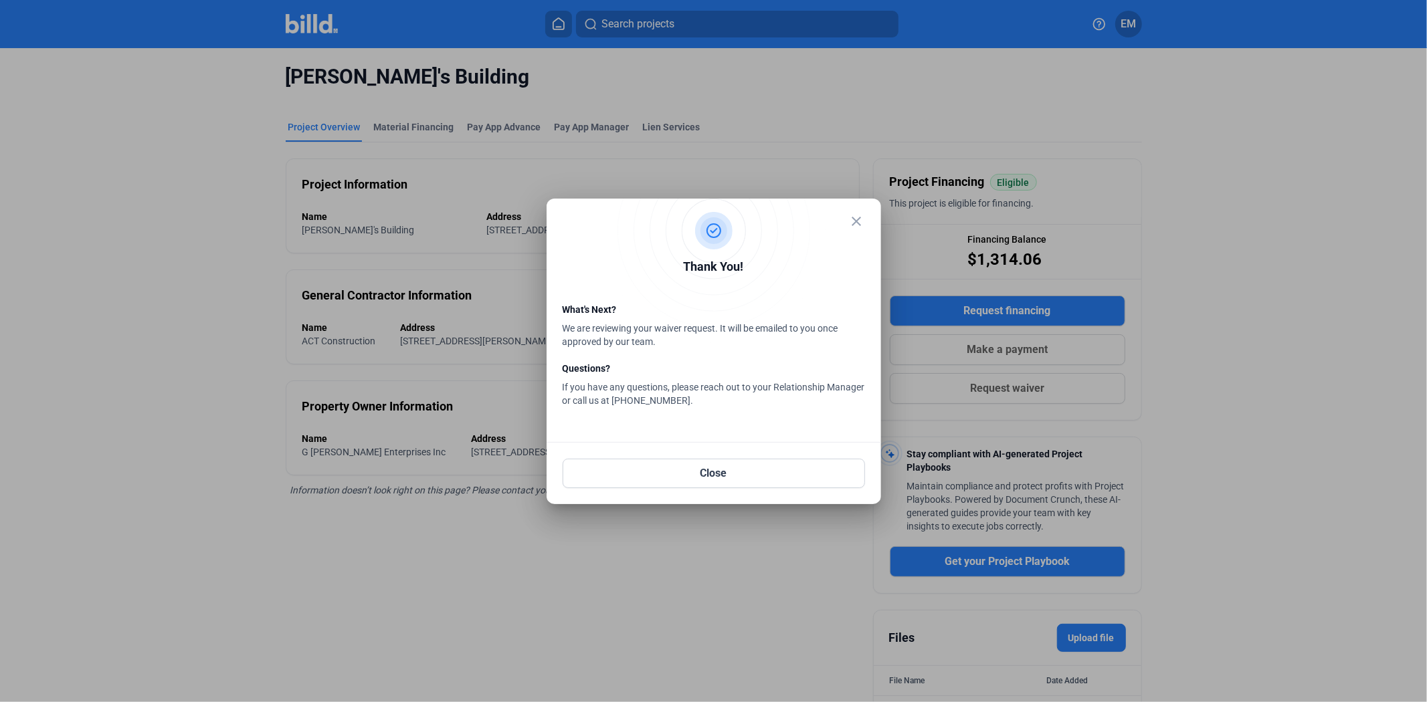
click at [849, 217] on mat-icon "close" at bounding box center [857, 221] width 16 height 16
